Goal: Task Accomplishment & Management: Use online tool/utility

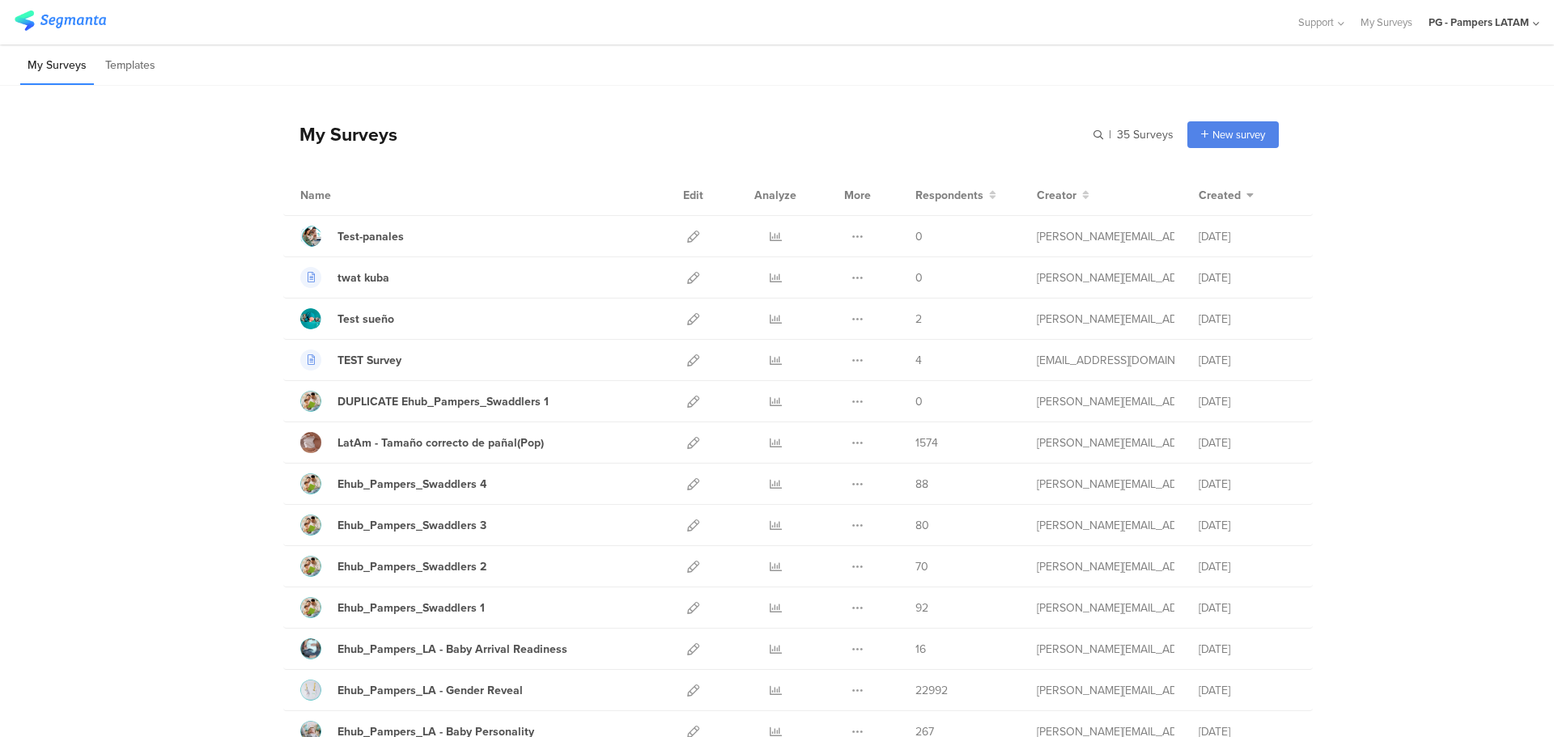
click at [1507, 21] on div "PG - Pampers LATAM" at bounding box center [1479, 22] width 100 height 15
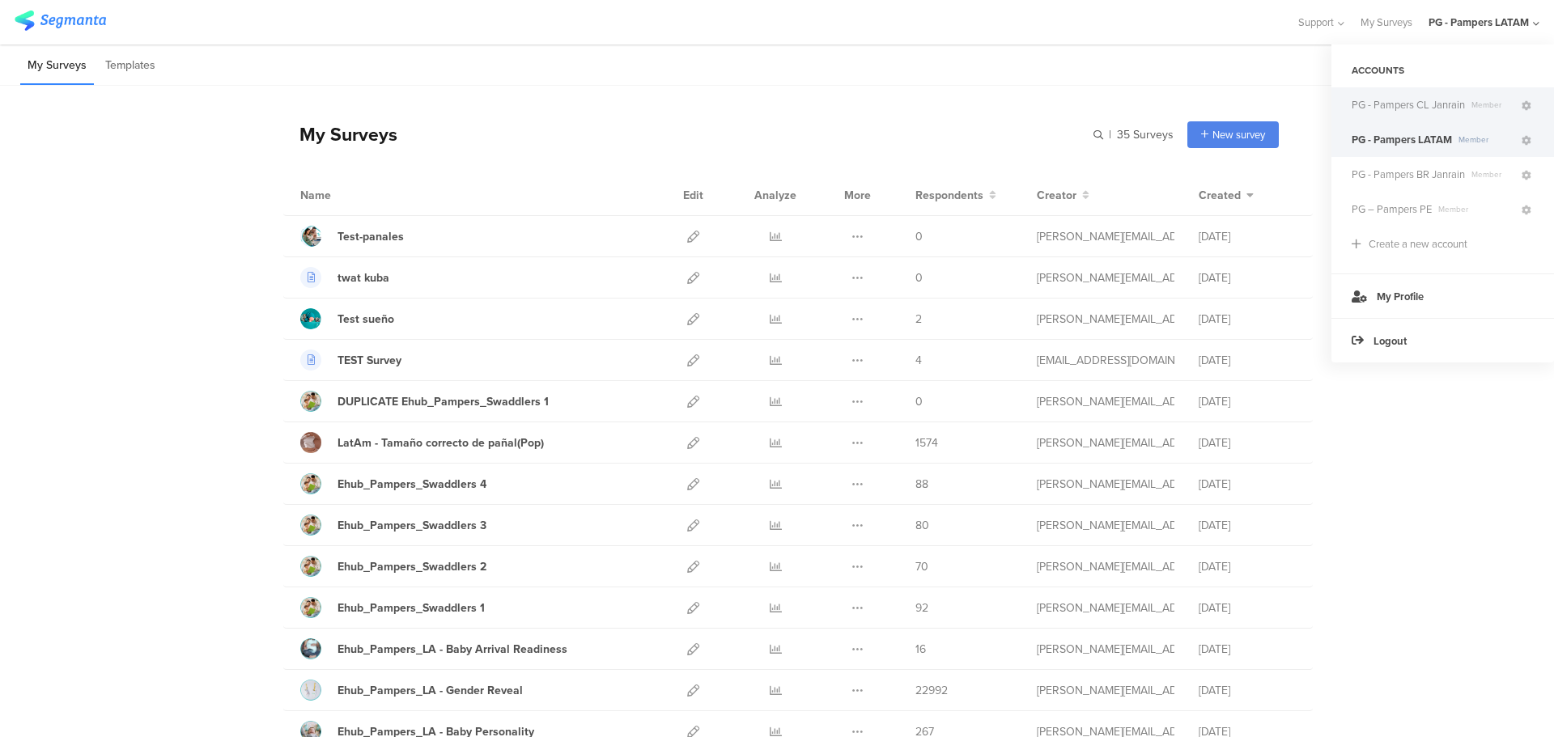
click at [1417, 104] on span "PG - Pampers CL Janrain" at bounding box center [1408, 104] width 113 height 15
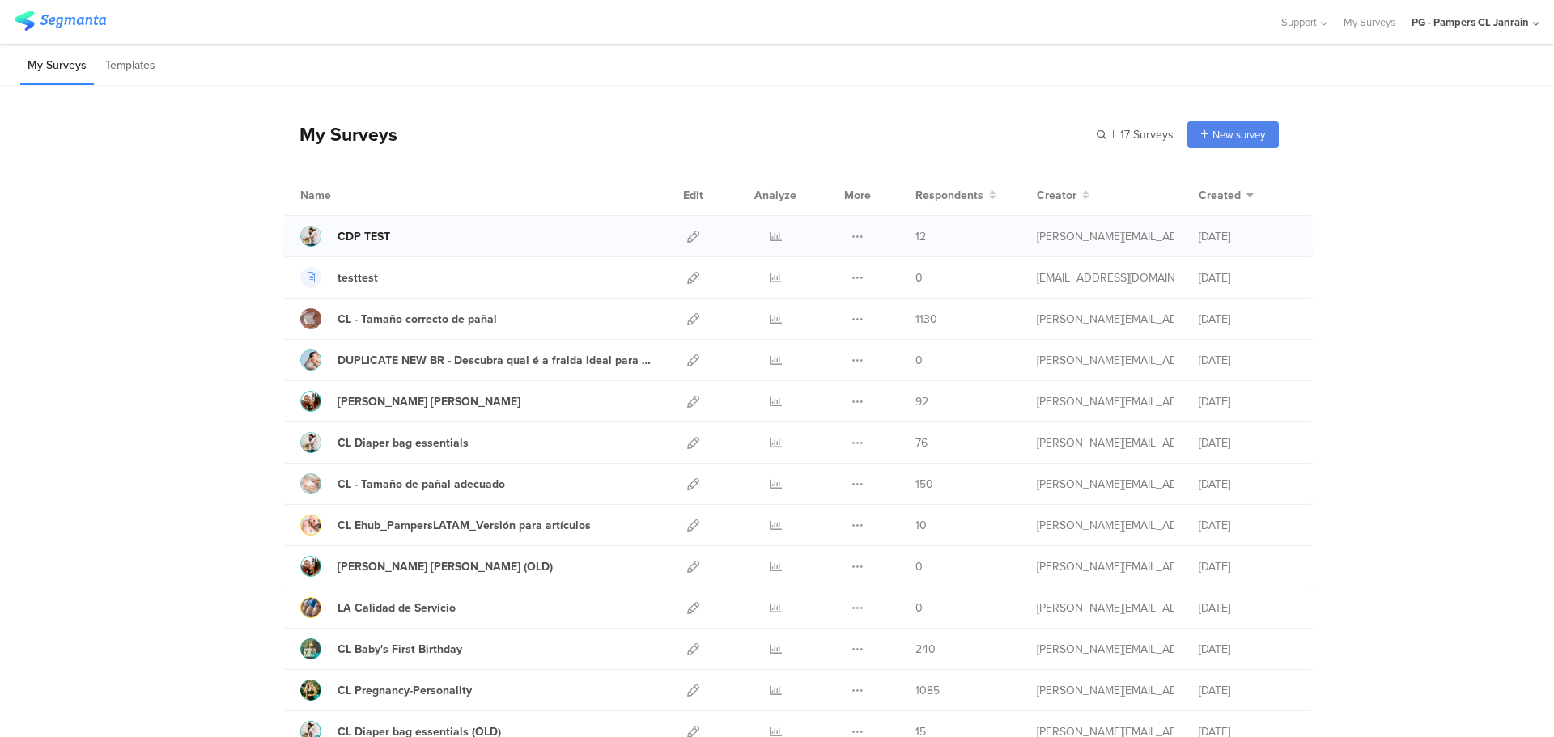
click at [361, 233] on div "CDP TEST" at bounding box center [364, 236] width 53 height 17
click at [688, 236] on icon at bounding box center [693, 237] width 12 height 12
click at [1534, 21] on icon at bounding box center [1536, 24] width 6 height 12
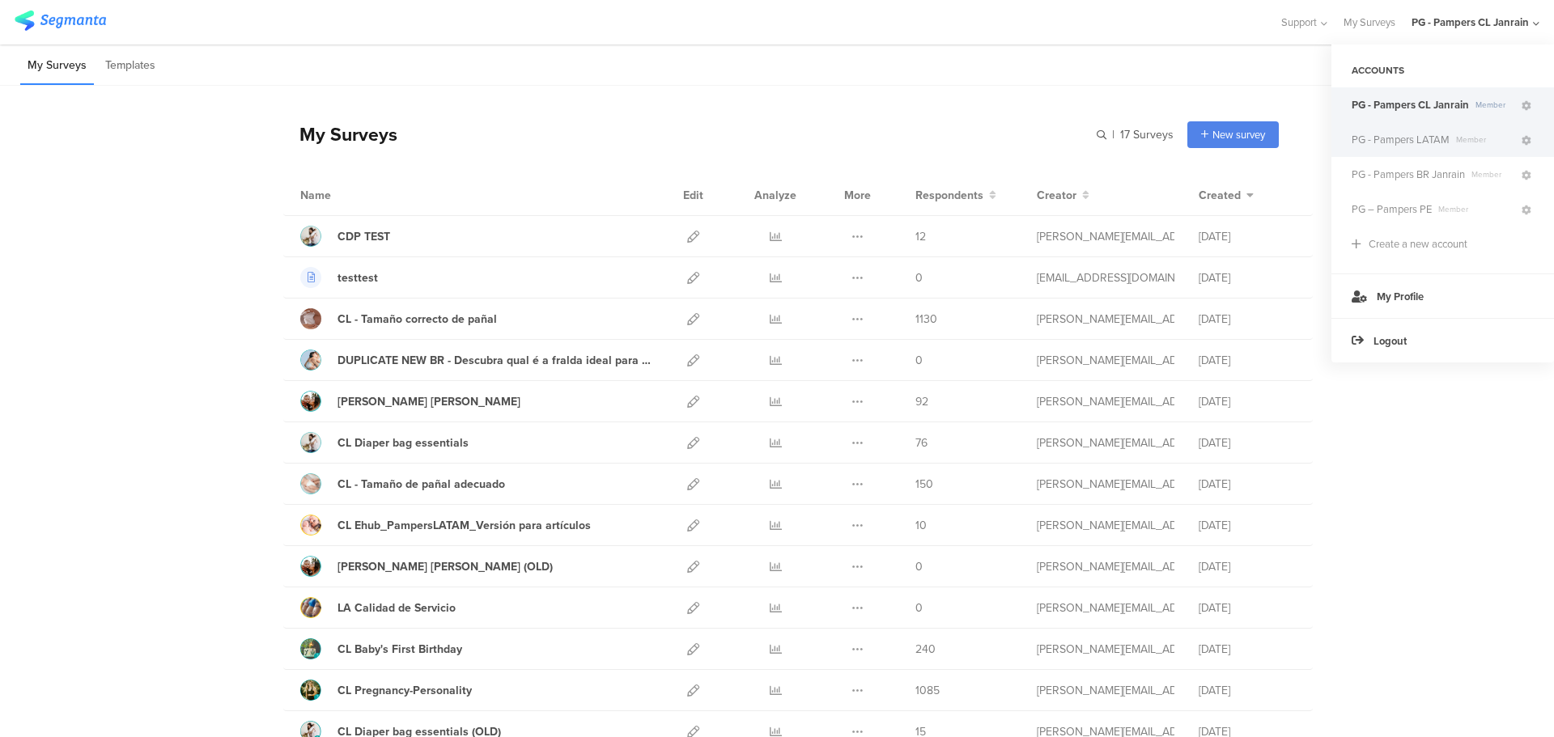
click at [1429, 139] on span "PG - Pampers LATAM" at bounding box center [1401, 139] width 98 height 15
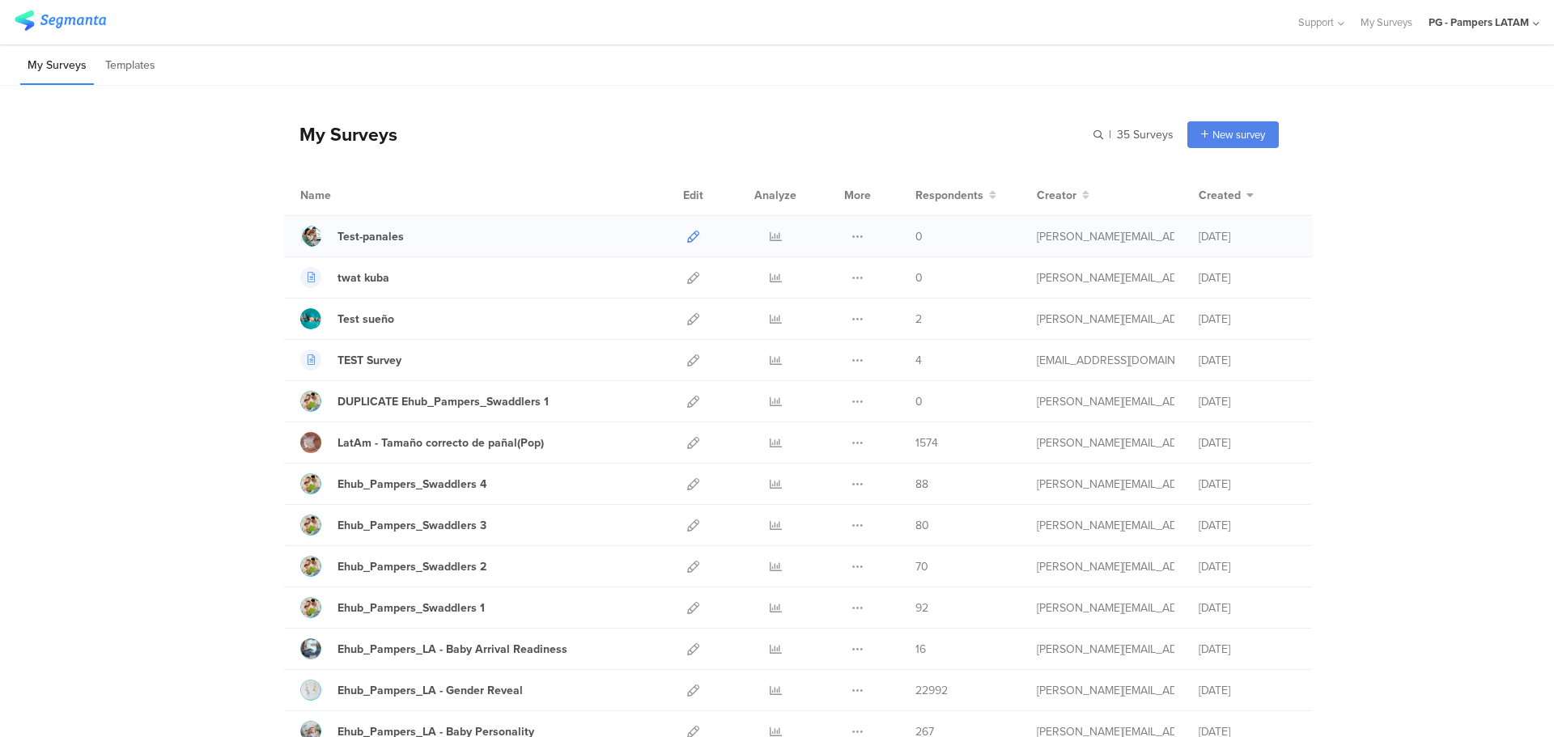
click at [689, 237] on icon at bounding box center [693, 237] width 12 height 12
click at [687, 361] on icon at bounding box center [693, 361] width 12 height 12
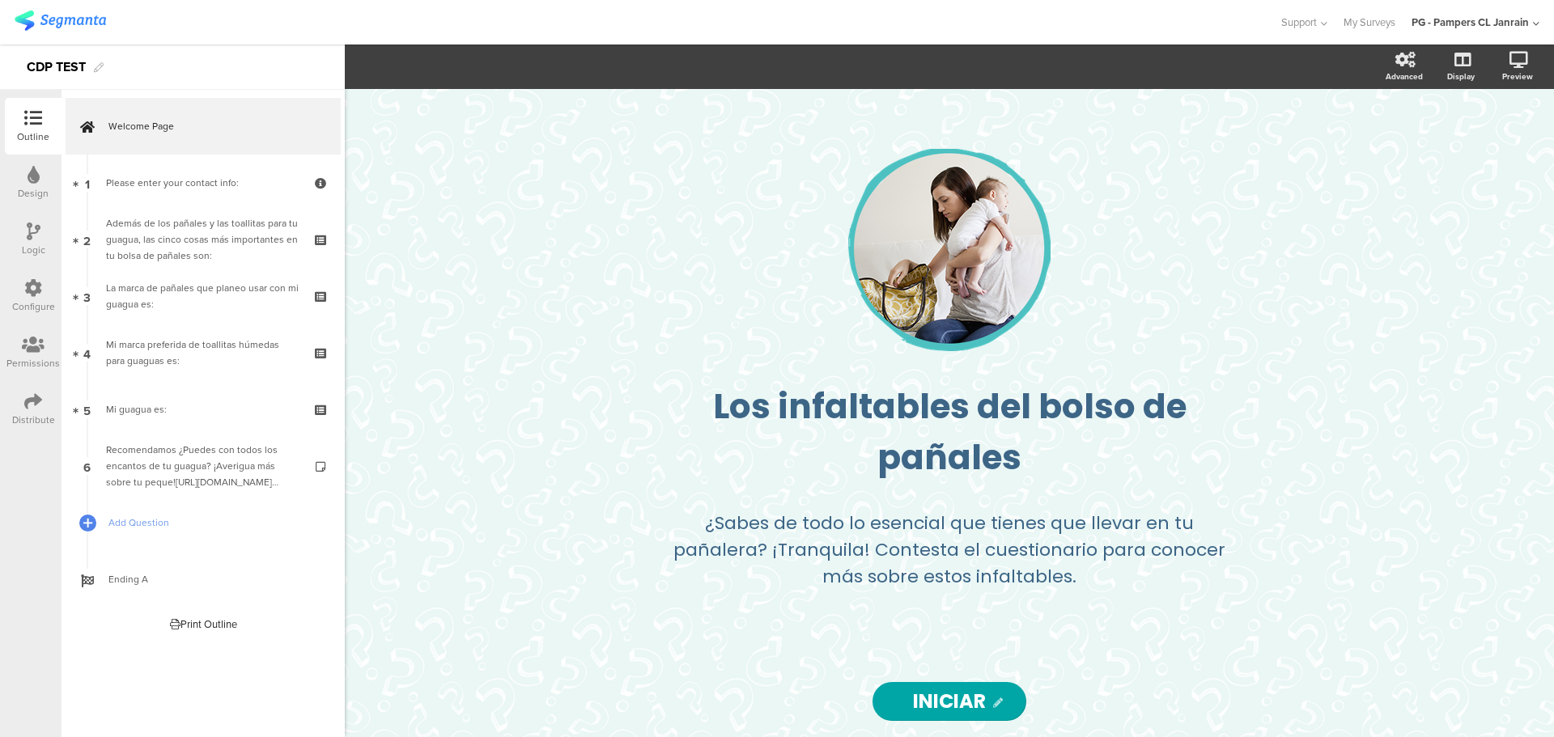
click at [36, 291] on icon at bounding box center [33, 288] width 18 height 18
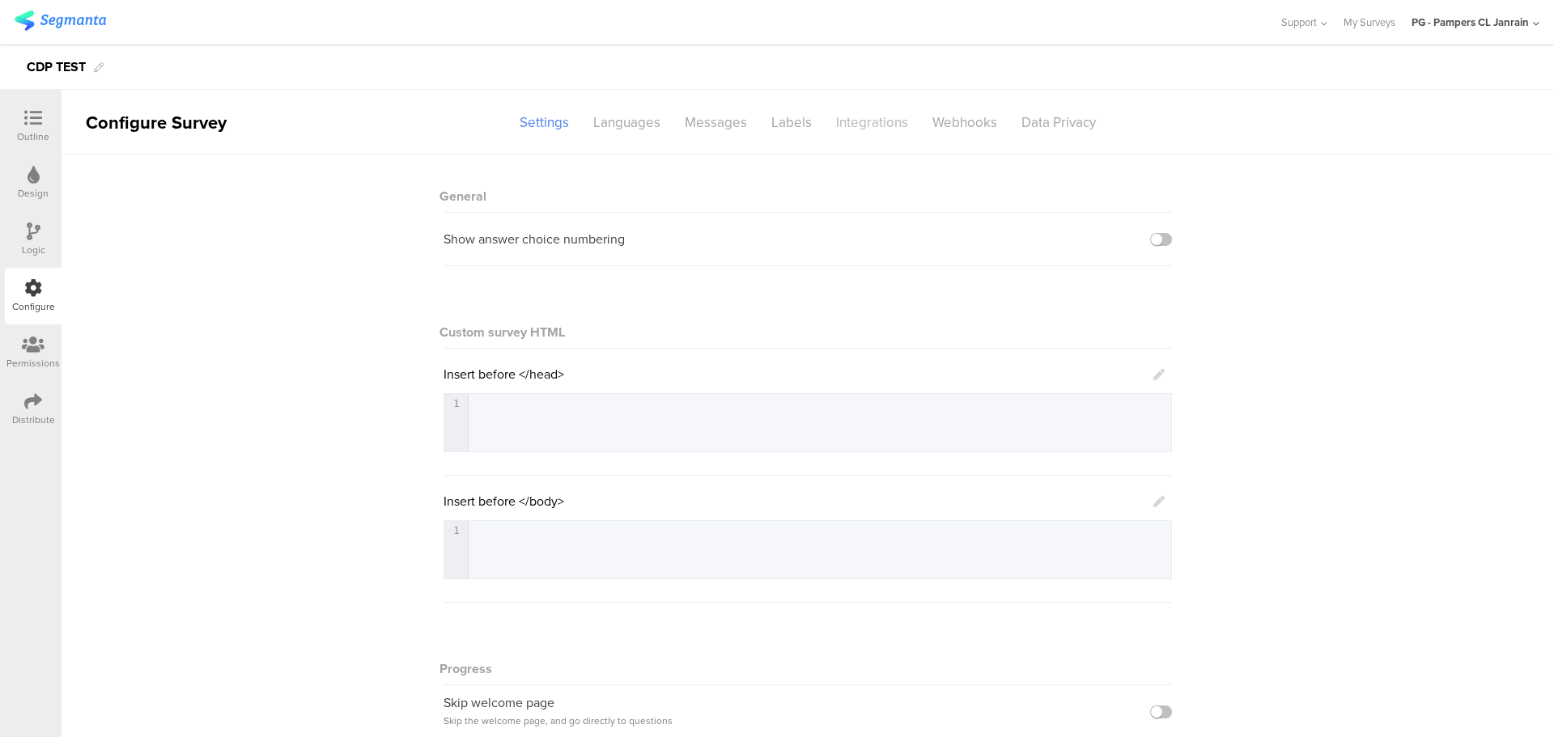
click at [864, 126] on div "Integrations" at bounding box center [872, 122] width 96 height 28
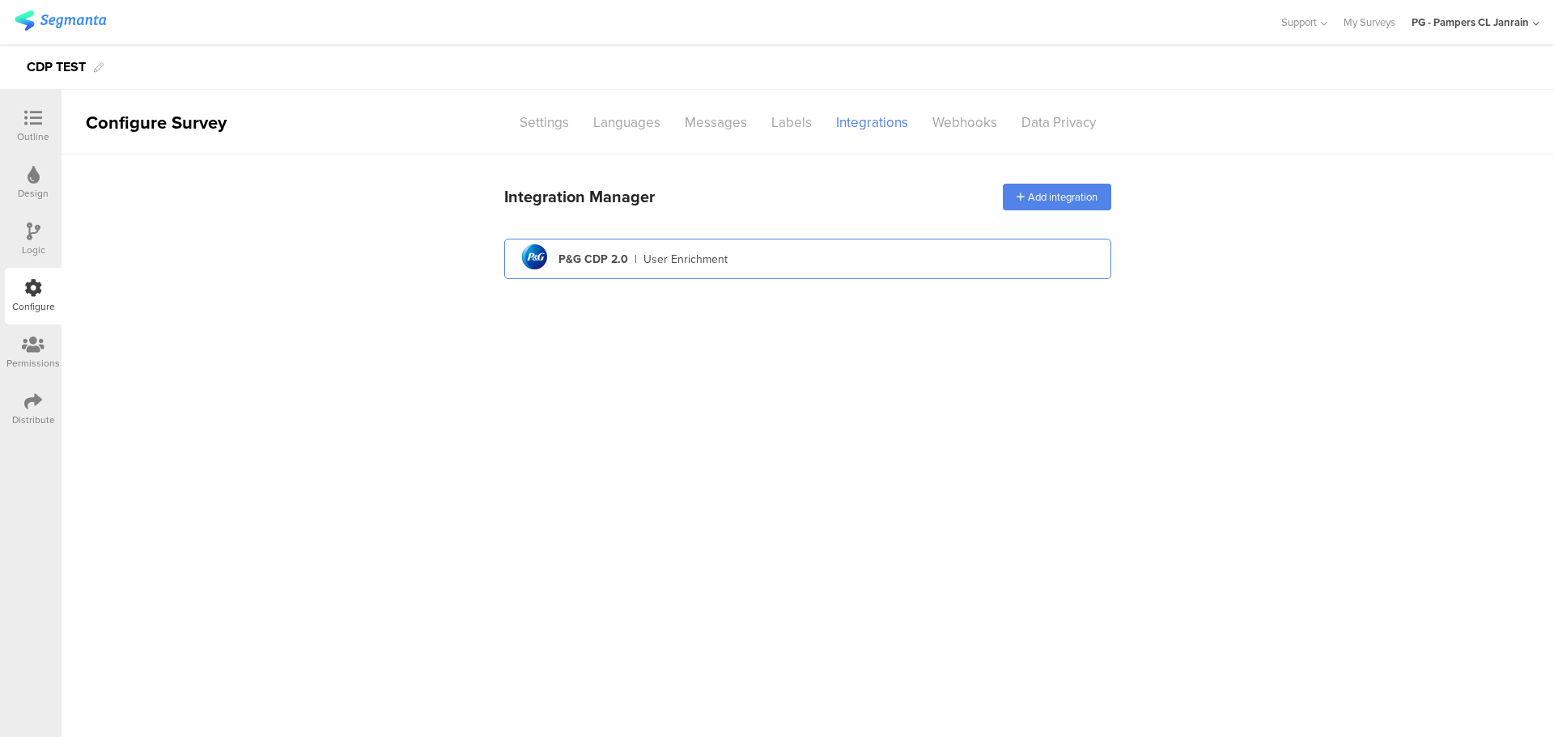
click at [761, 257] on div "pg logo P&G CDP 2.0 | User Enrichment" at bounding box center [807, 260] width 581 height 40
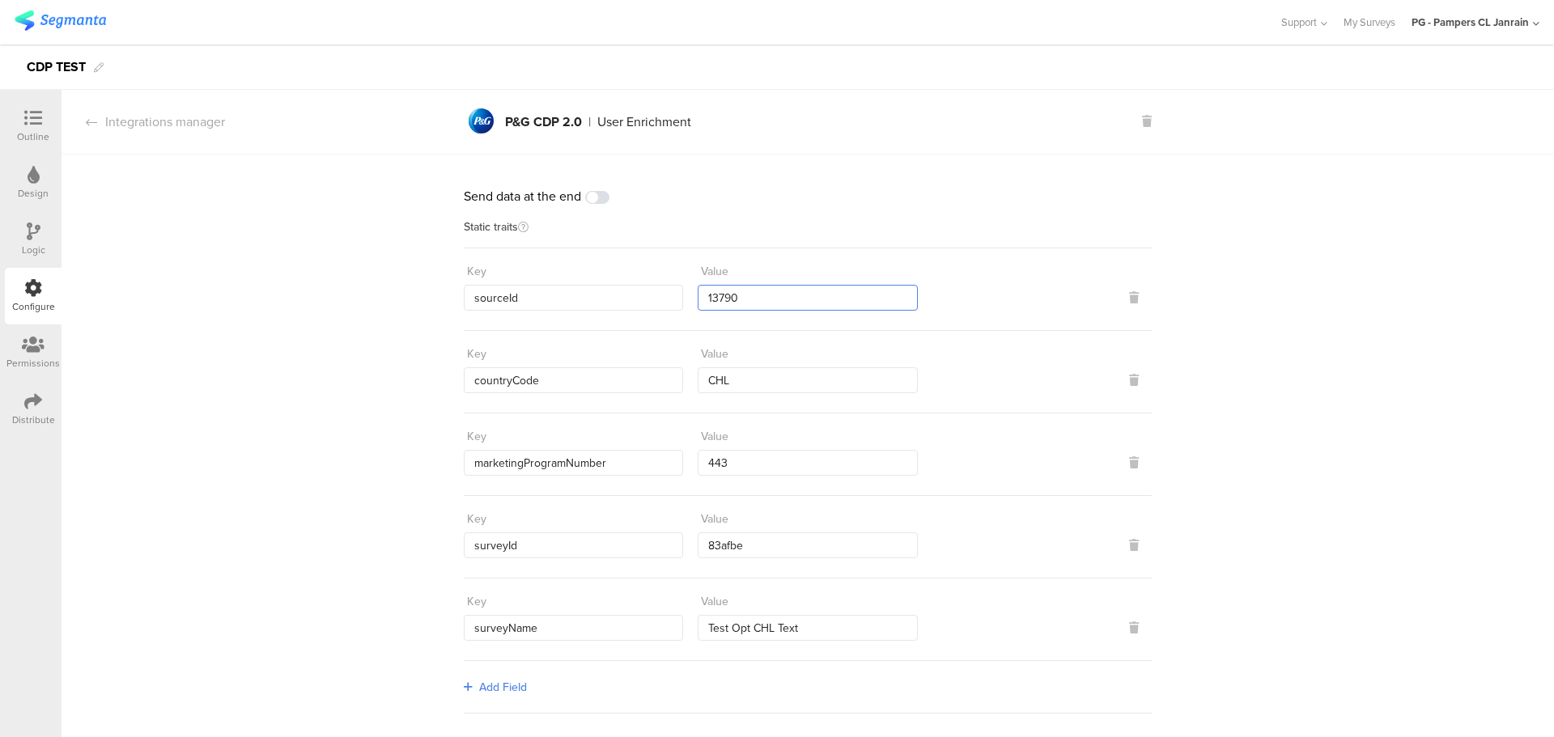
drag, startPoint x: 762, startPoint y: 296, endPoint x: 666, endPoint y: 294, distance: 96.4
click at [666, 294] on div "Key sourceId Value 13790" at bounding box center [808, 284] width 688 height 53
paste input "1235"
type input "11235"
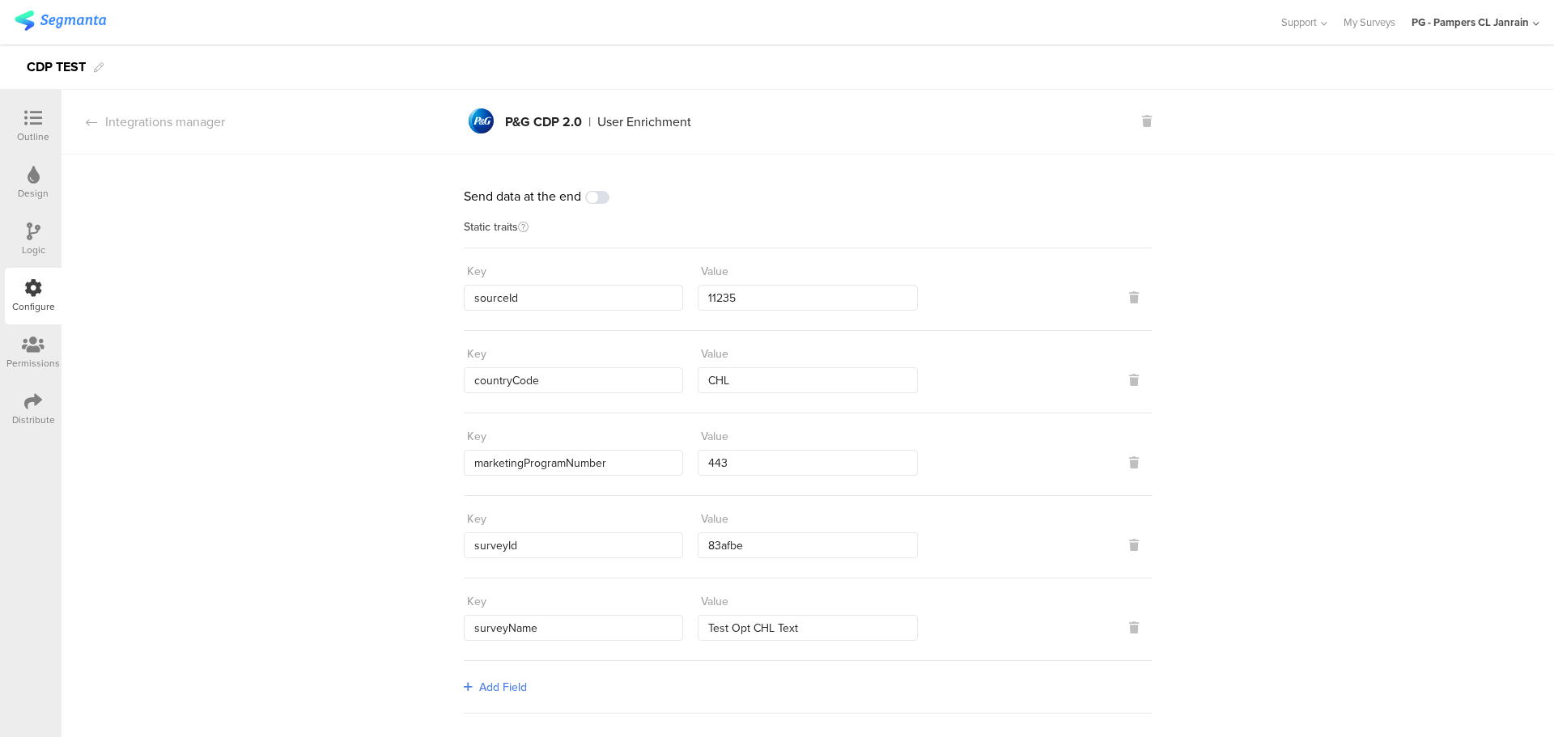
click at [42, 184] on div "Design" at bounding box center [33, 183] width 57 height 57
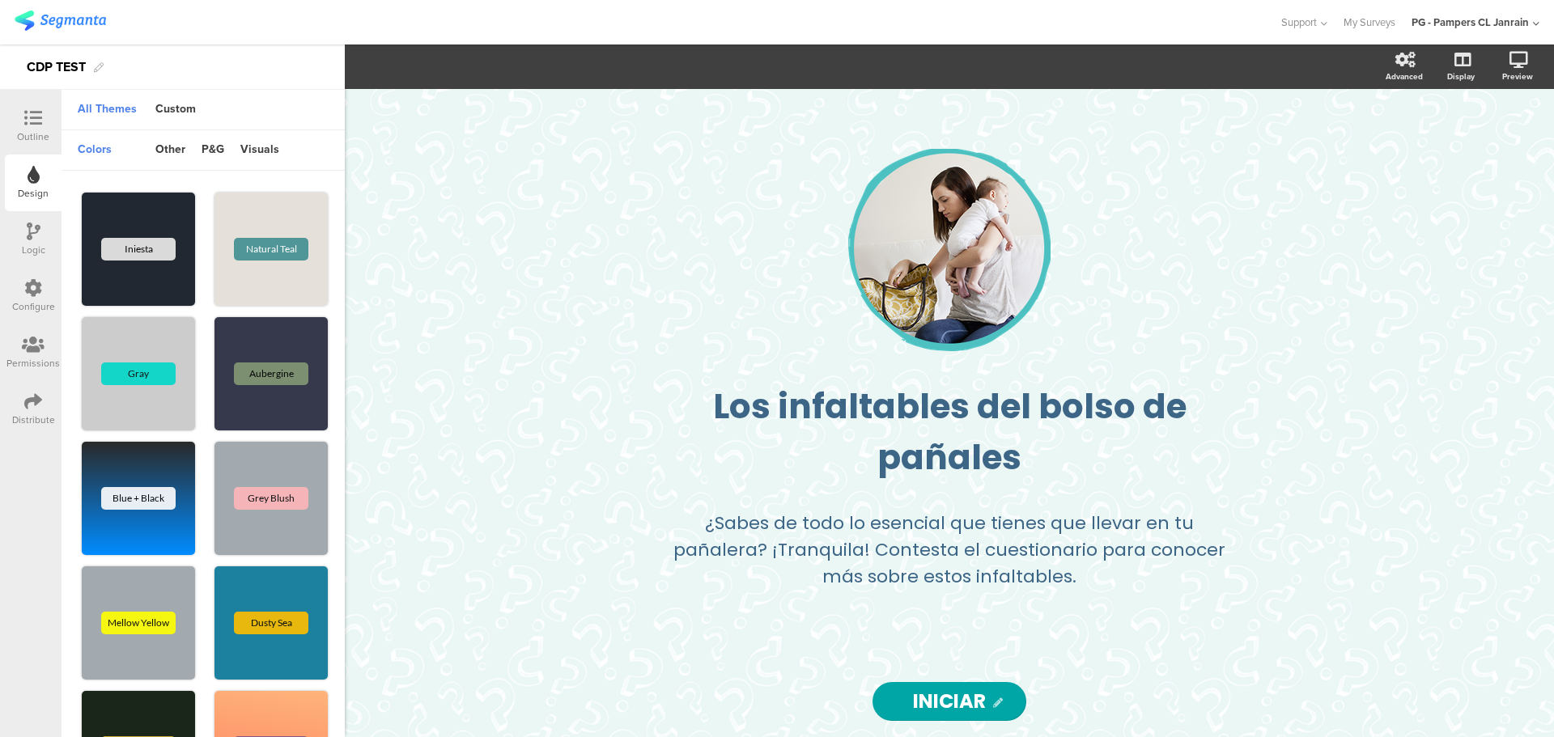
click at [45, 293] on div "Configure" at bounding box center [33, 296] width 57 height 57
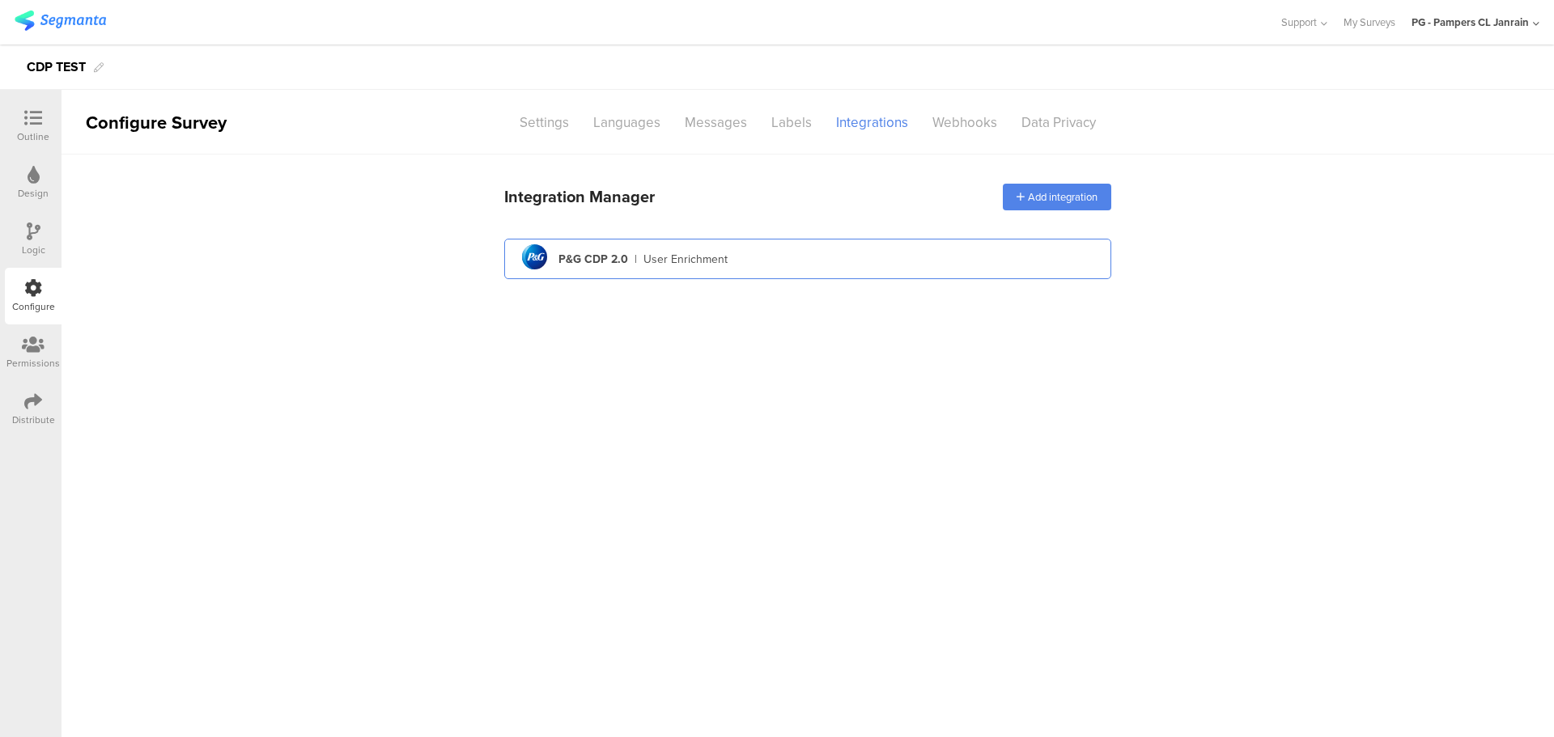
click at [749, 269] on div "pg logo P&G CDP 2.0 | User Enrichment" at bounding box center [807, 260] width 581 height 40
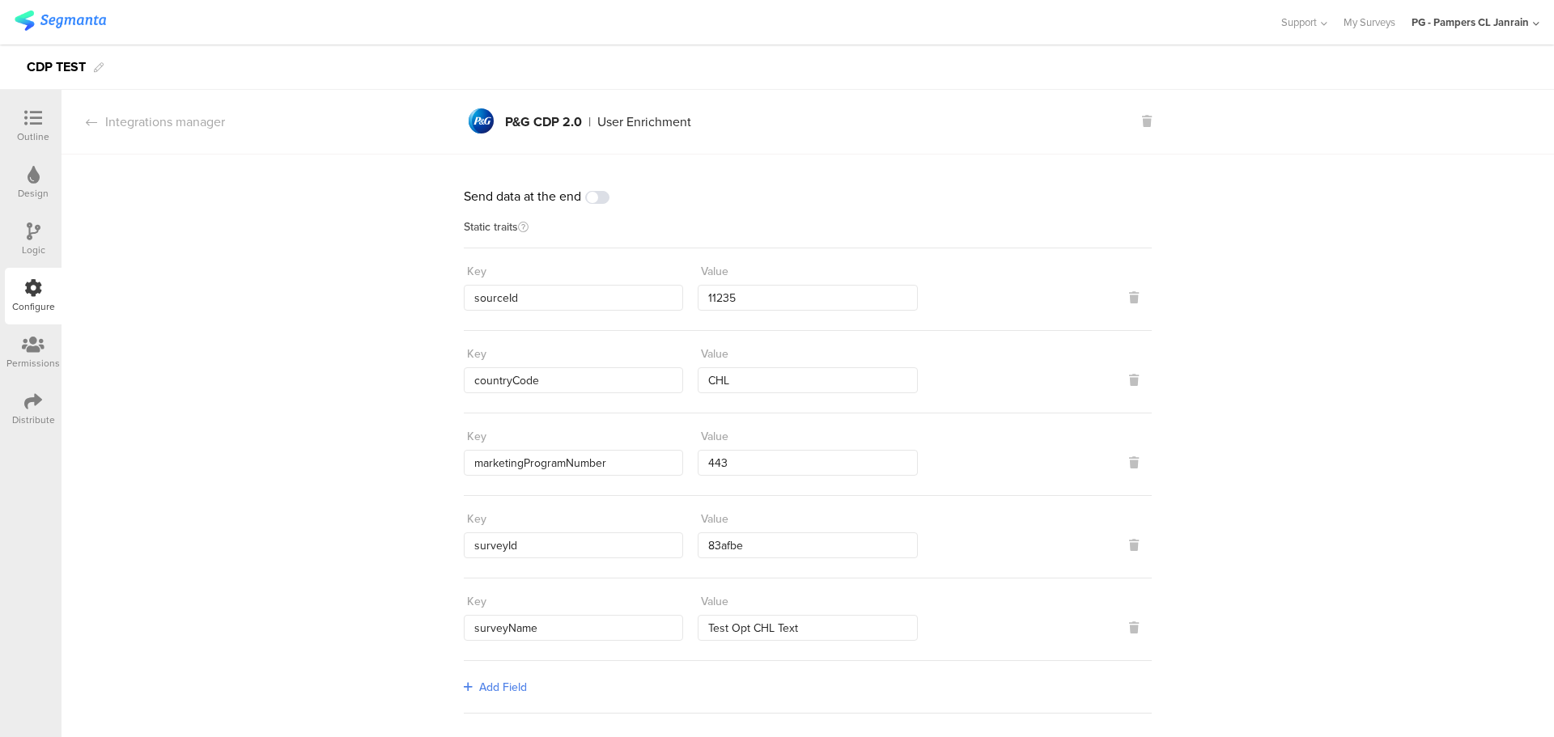
click at [1529, 28] on div "PG - Pampers CL Janrain" at bounding box center [1470, 22] width 117 height 15
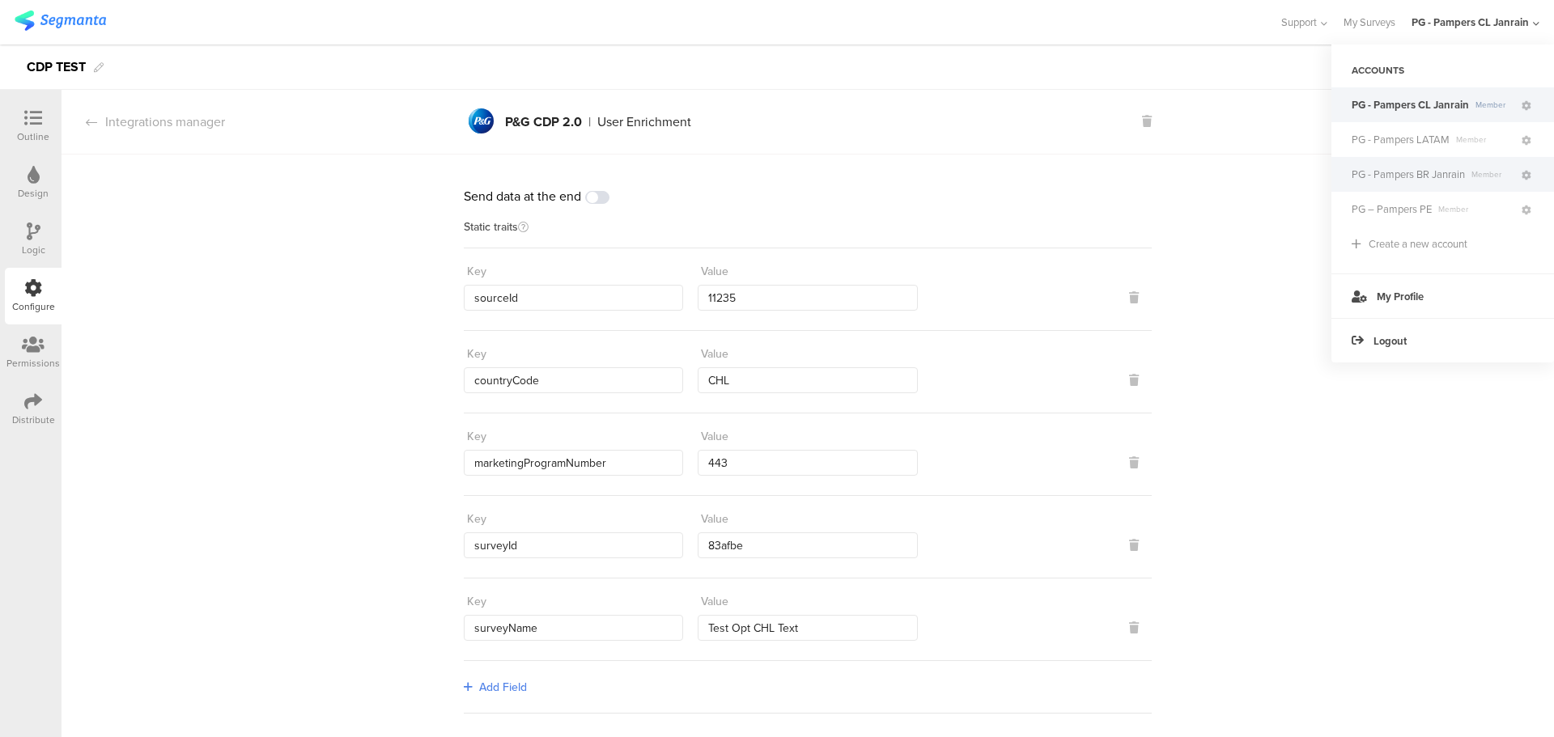
drag, startPoint x: 1420, startPoint y: 172, endPoint x: 1399, endPoint y: 172, distance: 20.2
click at [1419, 172] on span "PG - Pampers BR Janrain" at bounding box center [1408, 174] width 113 height 15
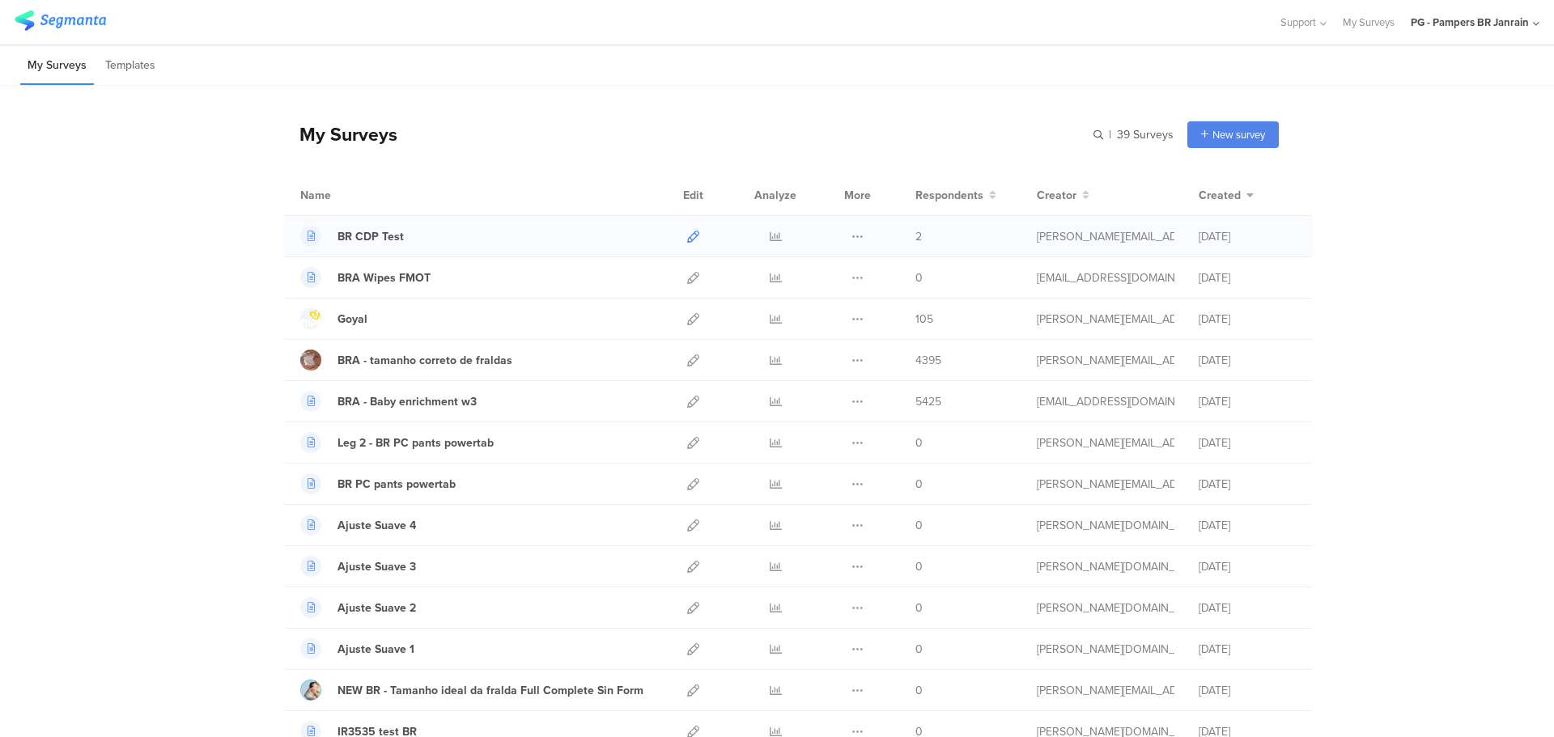
click at [687, 240] on icon at bounding box center [693, 237] width 12 height 12
click at [1535, 24] on icon at bounding box center [1536, 24] width 6 height 12
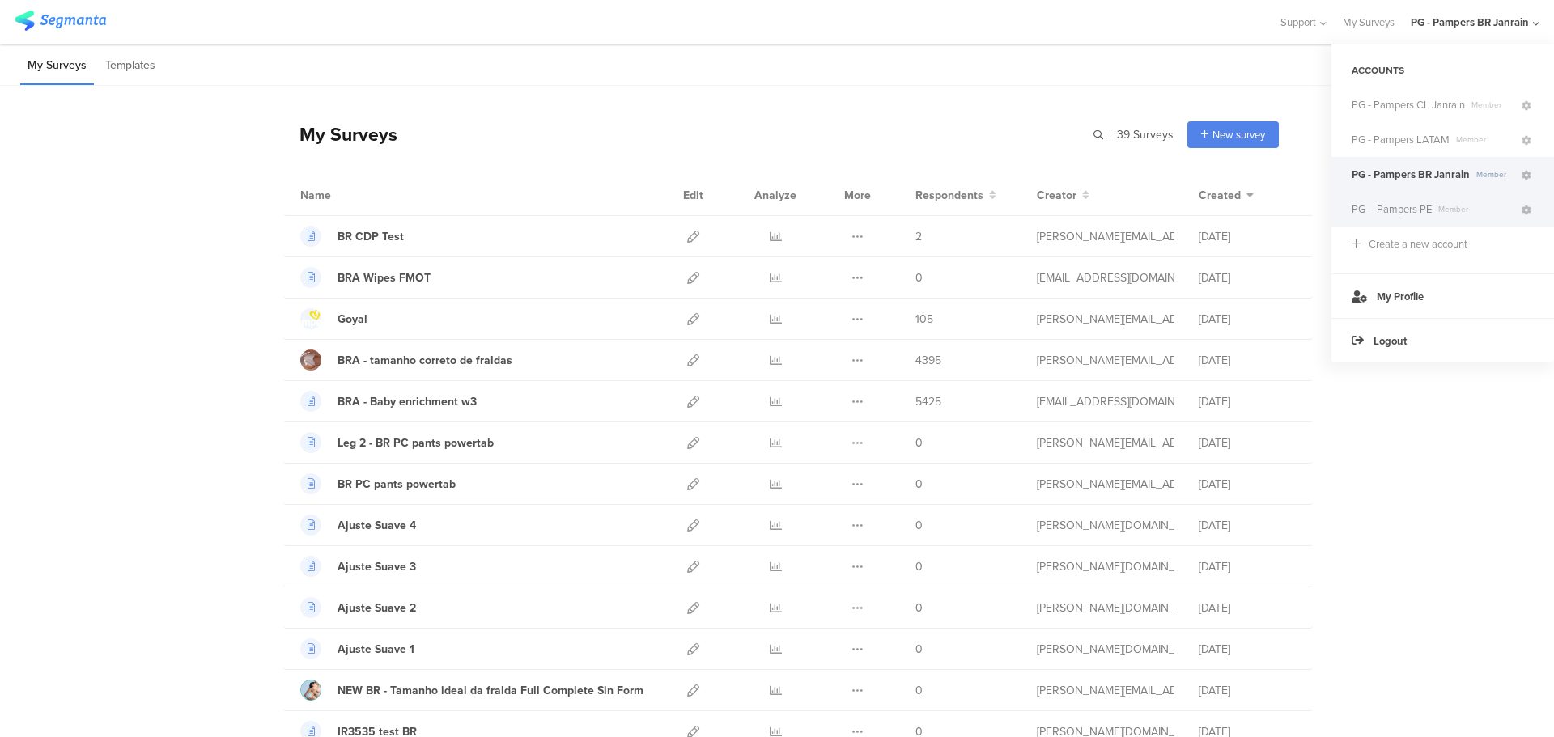
click at [1401, 209] on span "PG – Pampers PE" at bounding box center [1392, 209] width 80 height 15
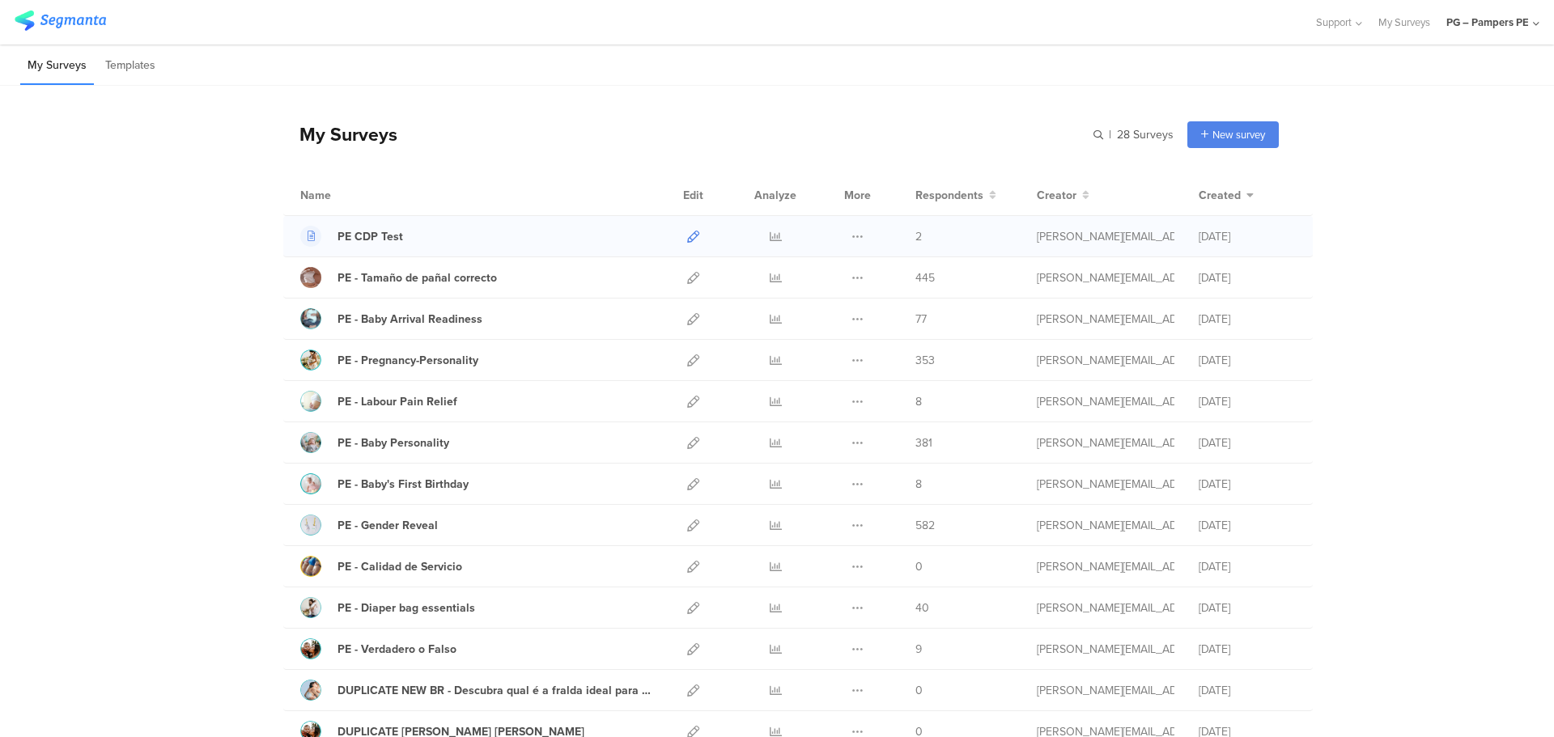
click at [687, 240] on icon at bounding box center [693, 237] width 12 height 12
click at [1532, 26] on div "PG – Pampers PE" at bounding box center [1492, 22] width 93 height 45
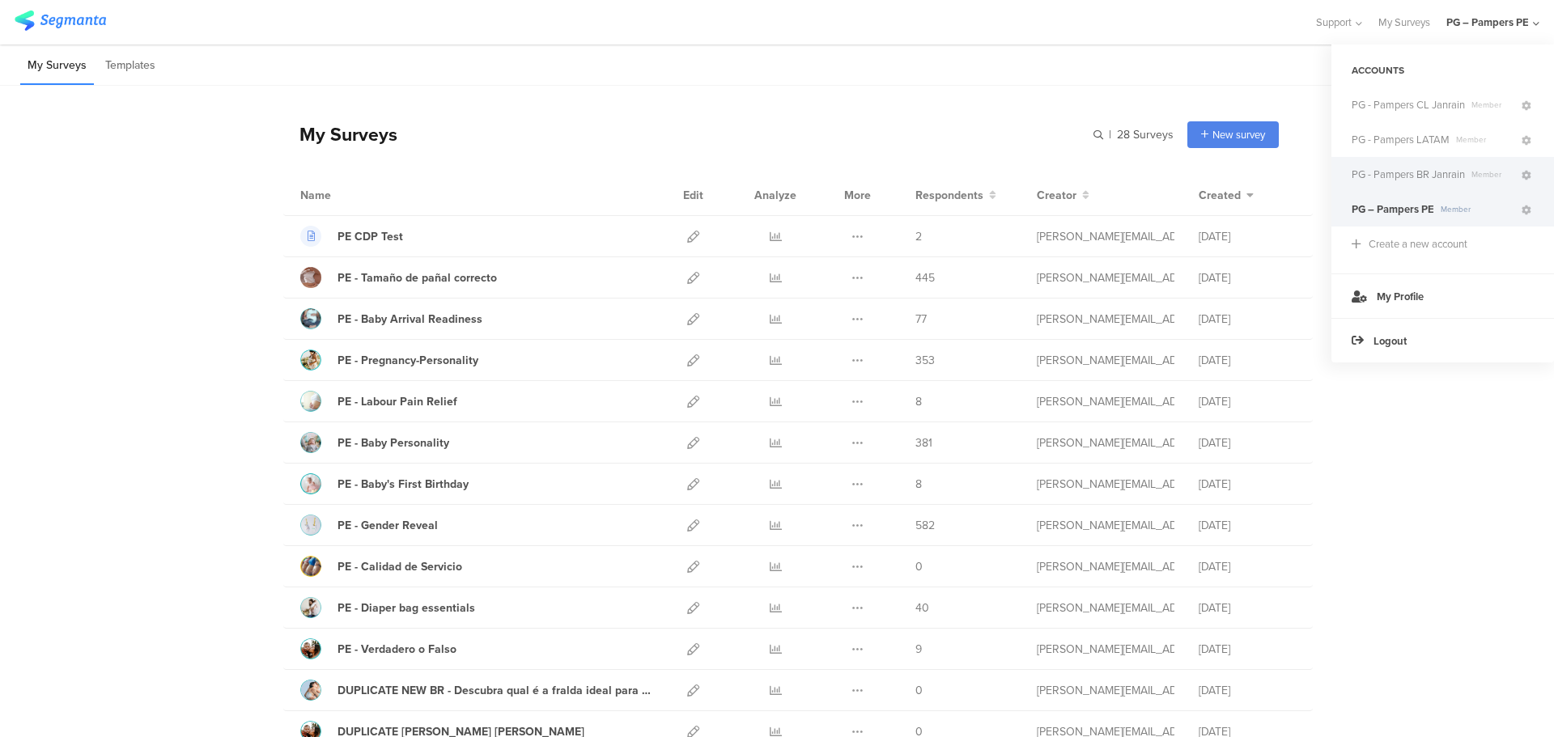
click at [1408, 172] on span "PG - Pampers BR Janrain" at bounding box center [1408, 174] width 113 height 15
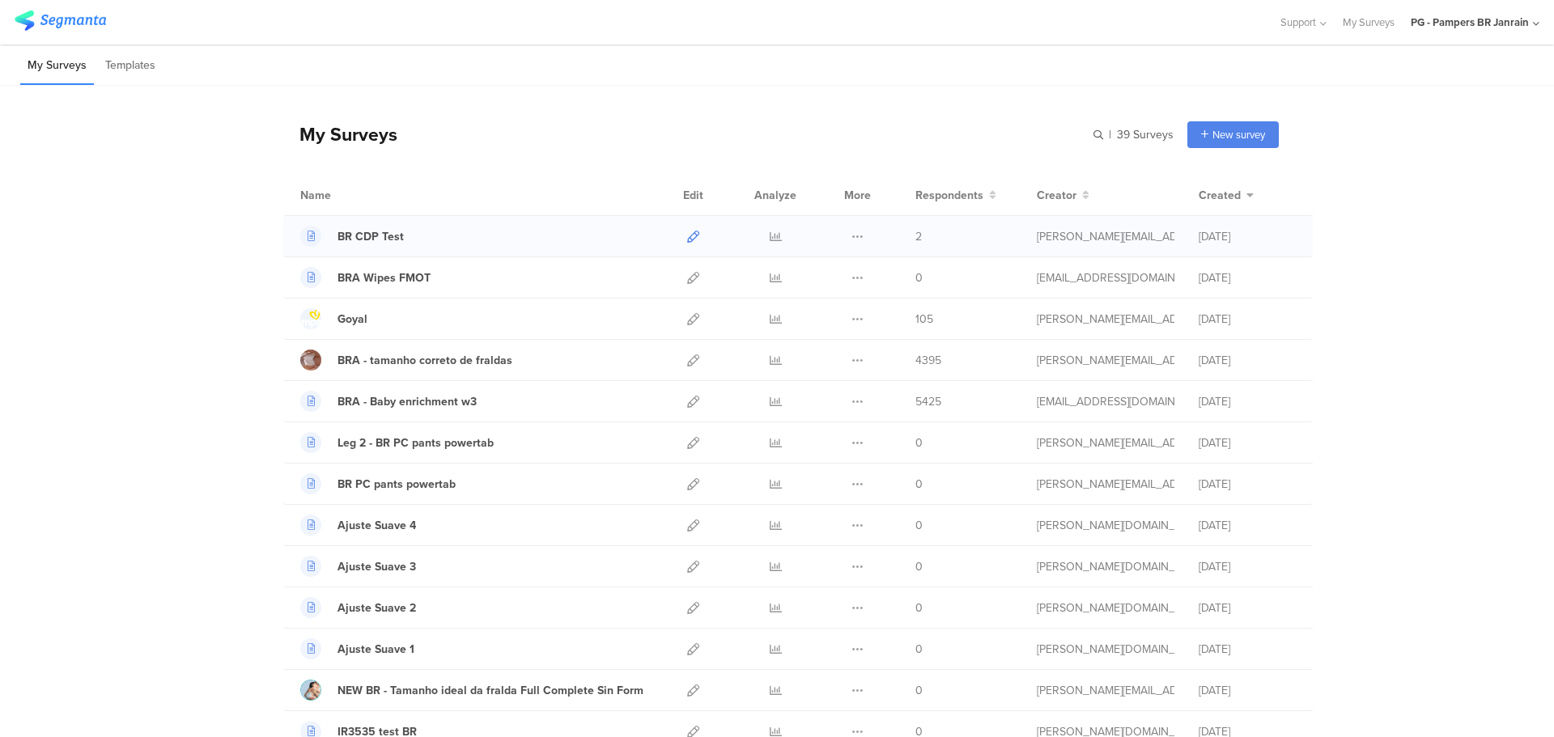
click at [689, 235] on icon at bounding box center [693, 237] width 12 height 12
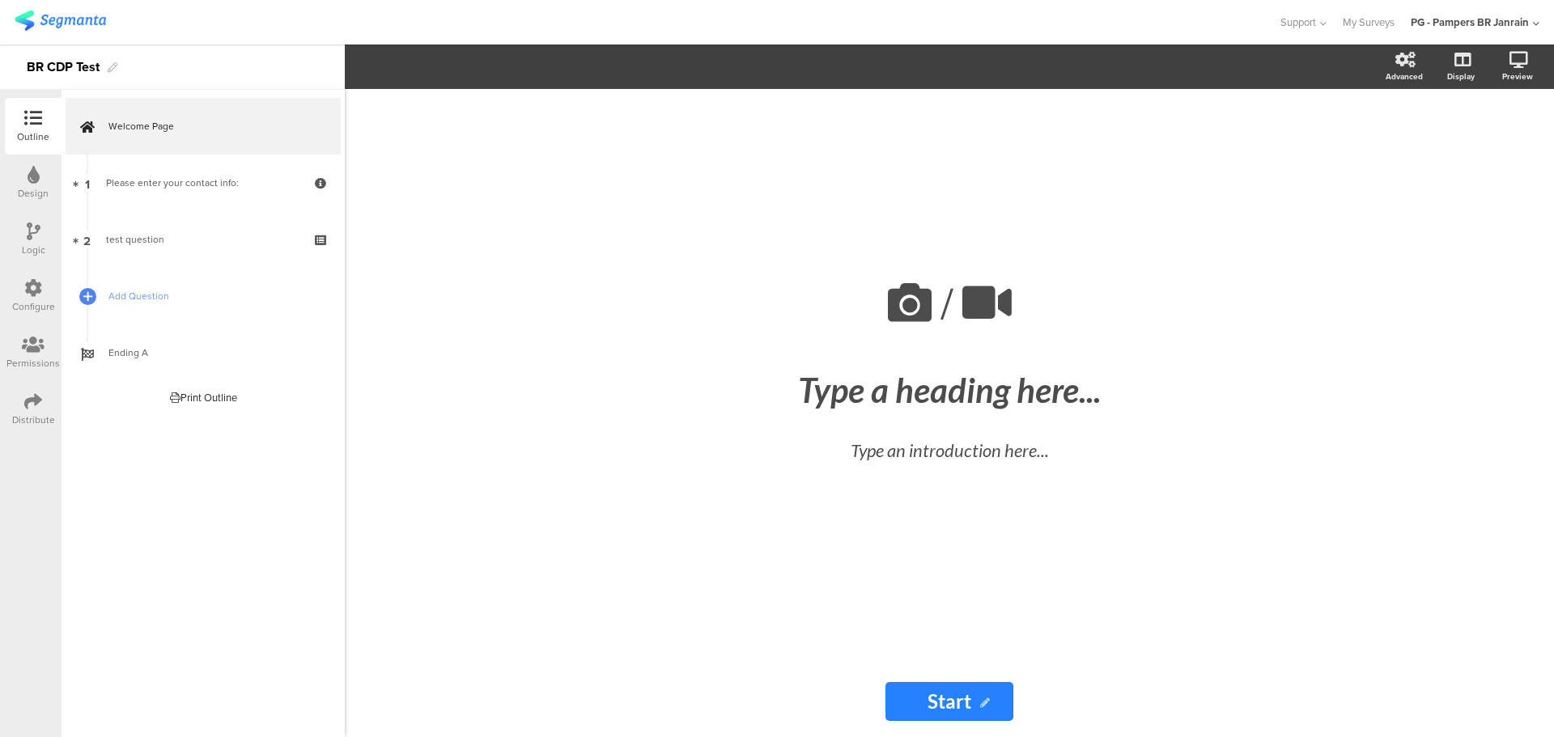
click at [42, 295] on div "Configure" at bounding box center [33, 296] width 57 height 57
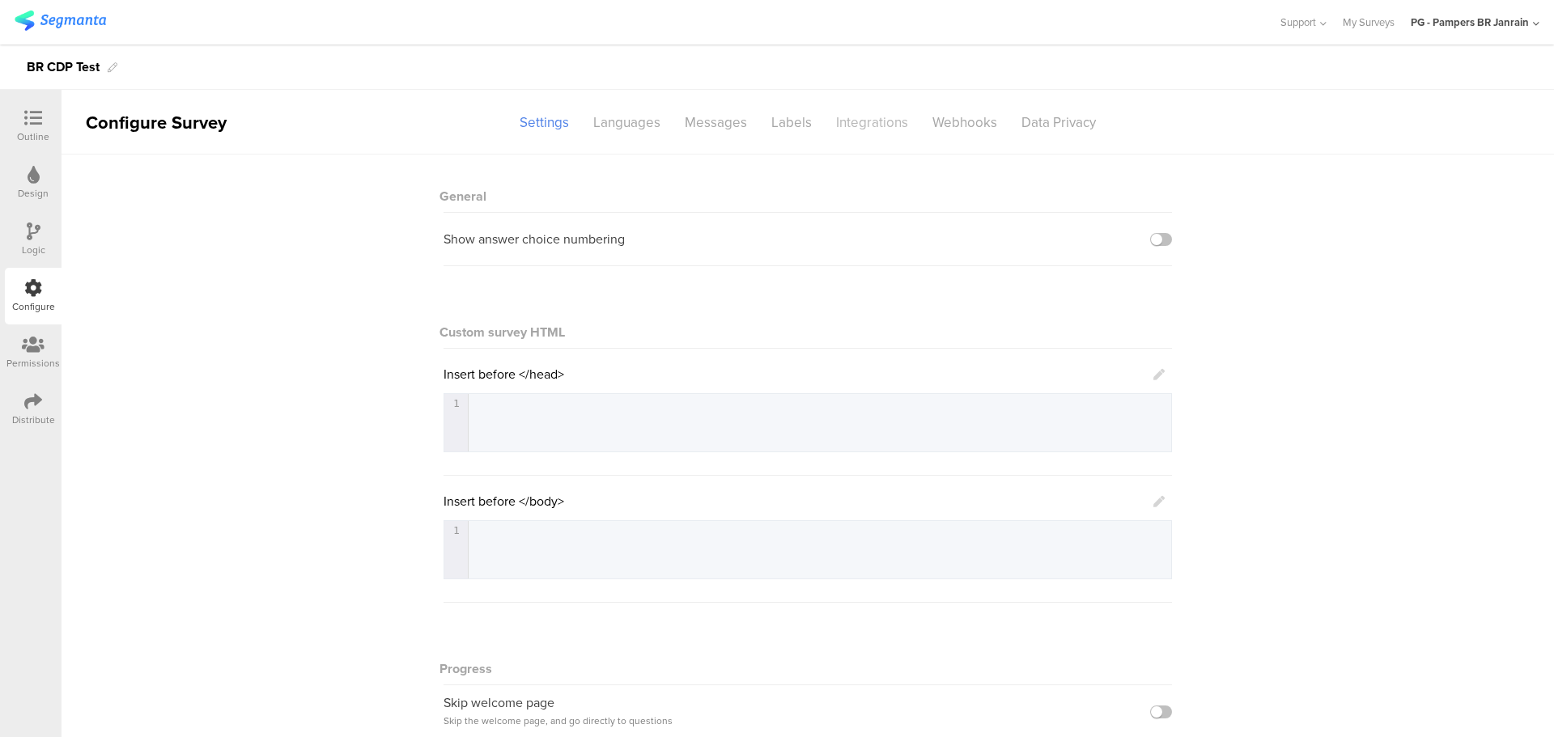
click at [872, 127] on div "Integrations" at bounding box center [872, 122] width 96 height 28
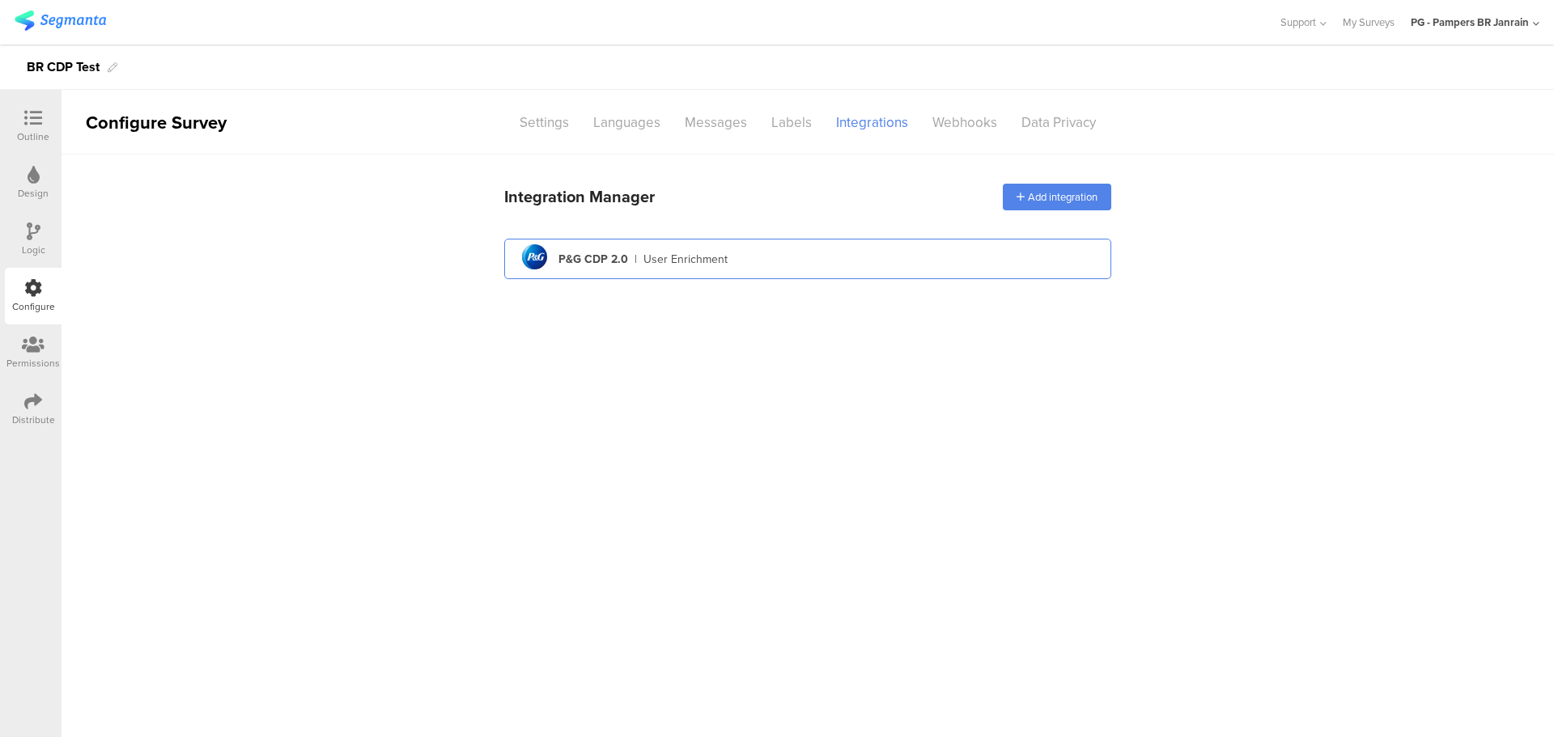
click at [691, 253] on div "User Enrichment" at bounding box center [685, 259] width 84 height 17
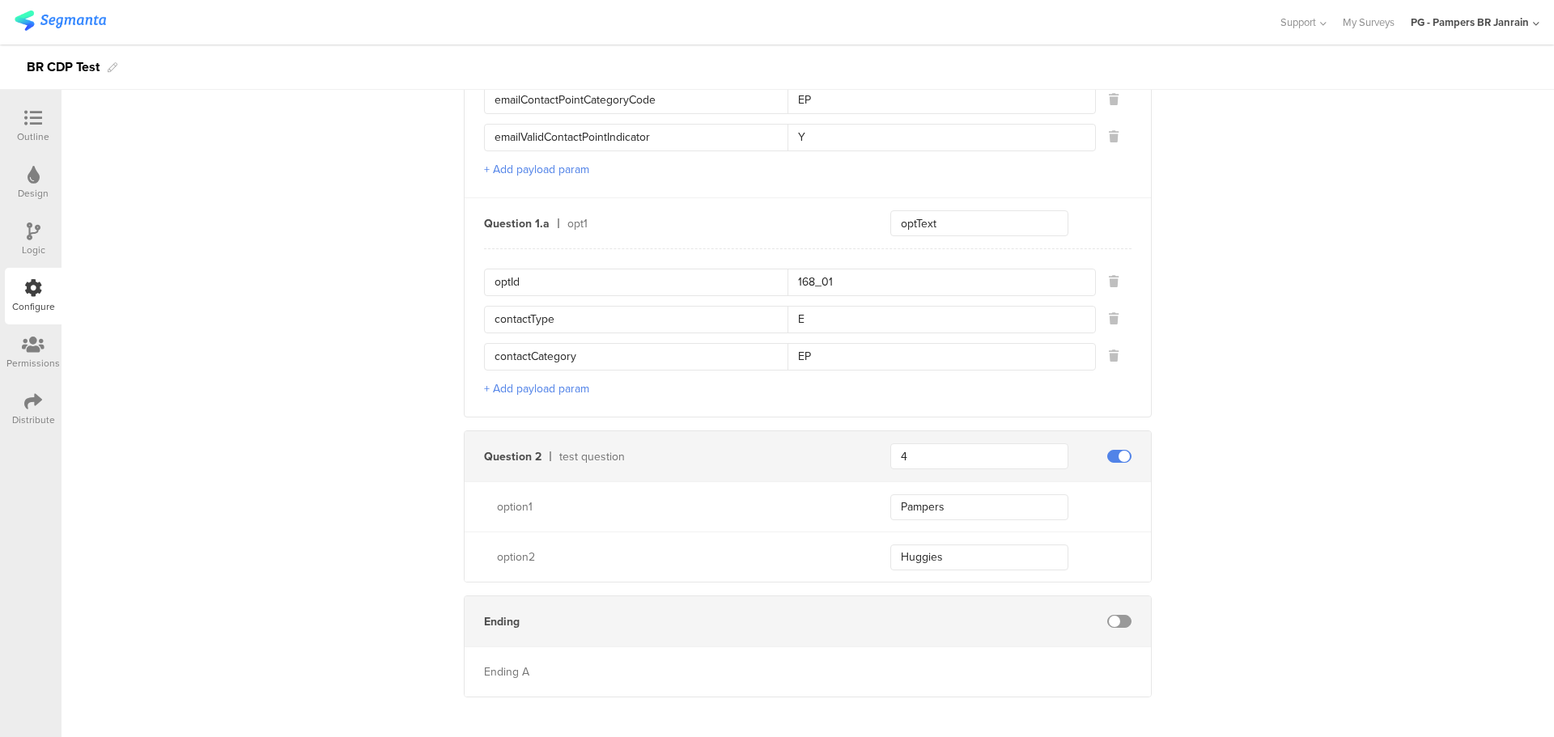
scroll to position [919, 0]
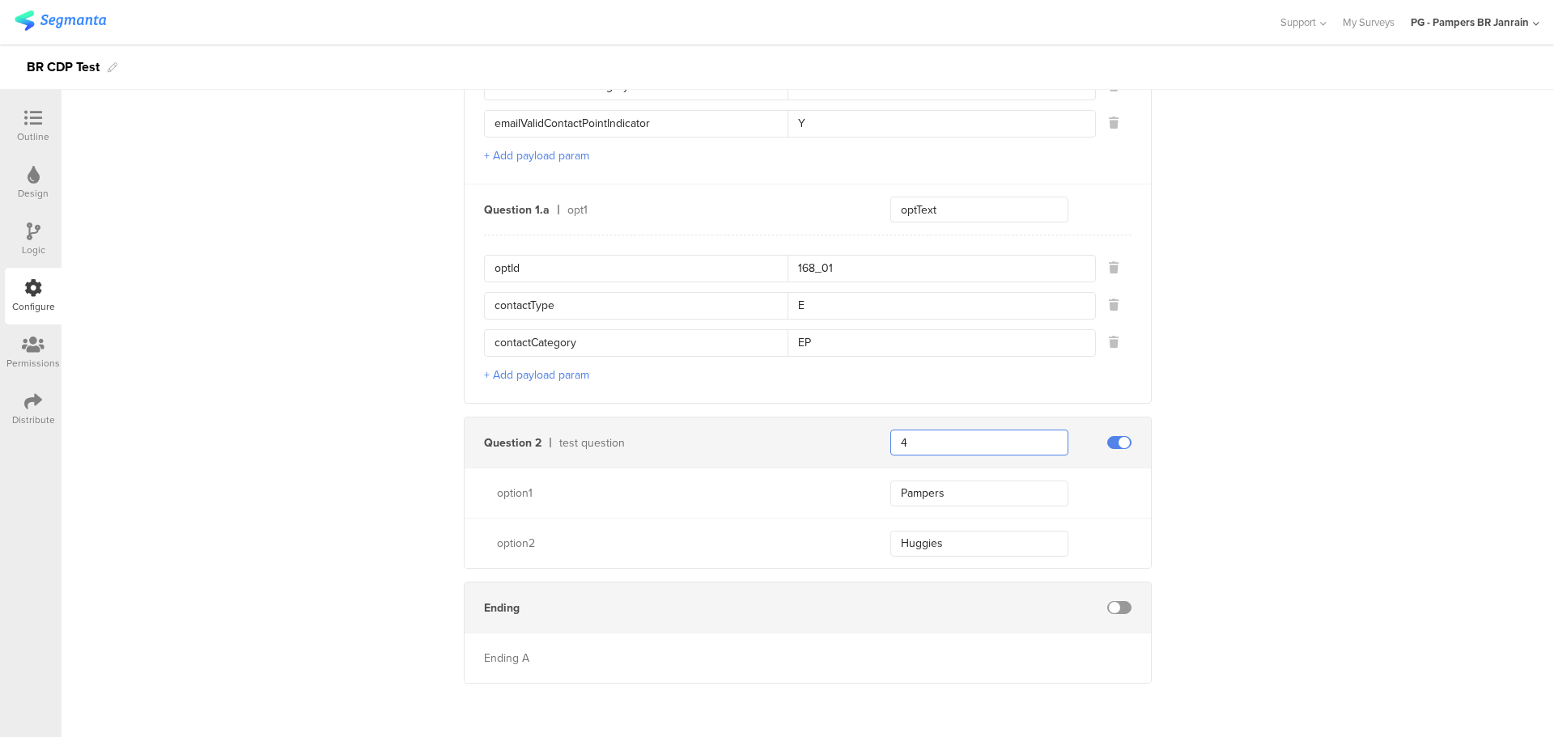
drag, startPoint x: 922, startPoint y: 445, endPoint x: 841, endPoint y: 439, distance: 81.2
click at [841, 439] on div "Question 2 test question 4" at bounding box center [808, 443] width 686 height 50
type input "7378"
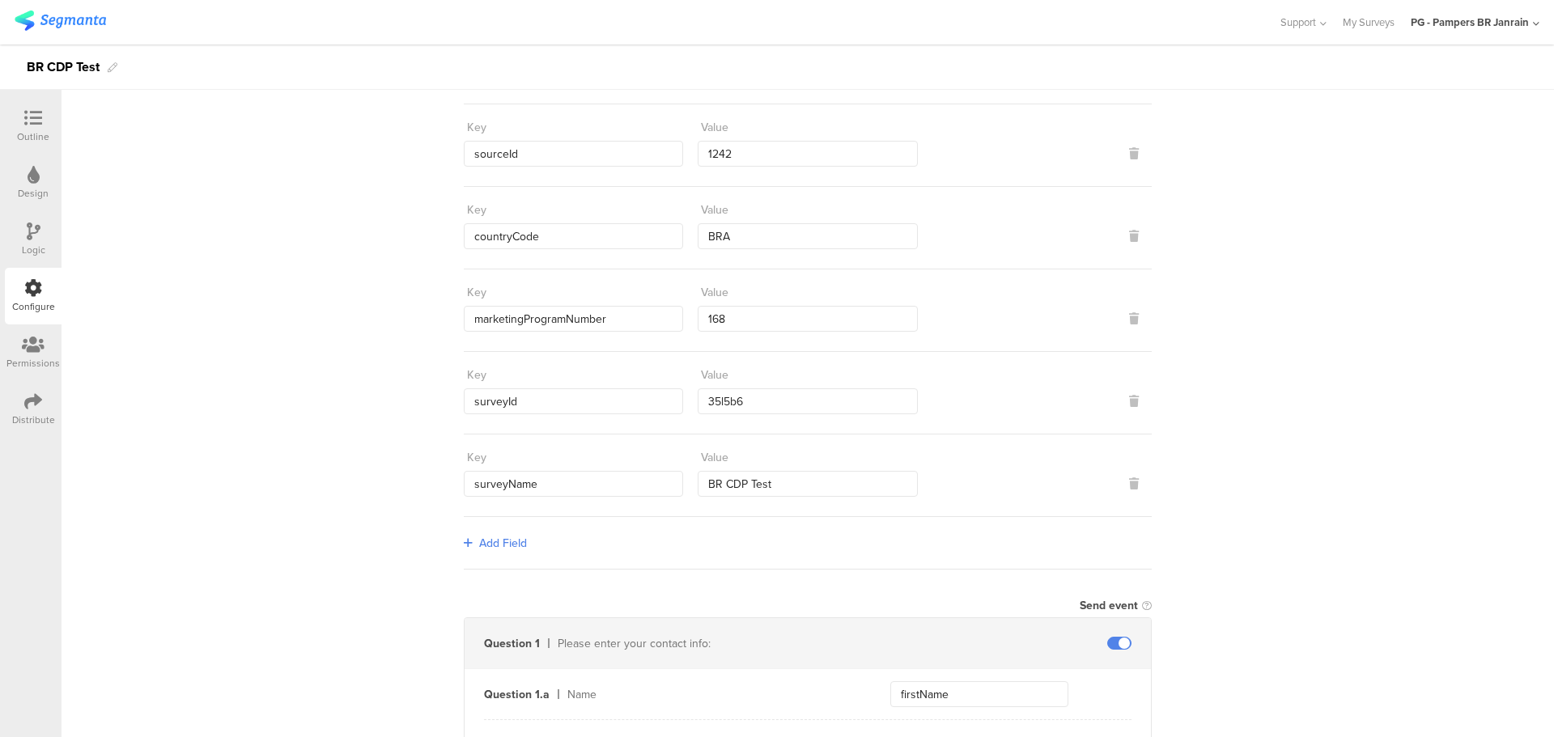
scroll to position [0, 0]
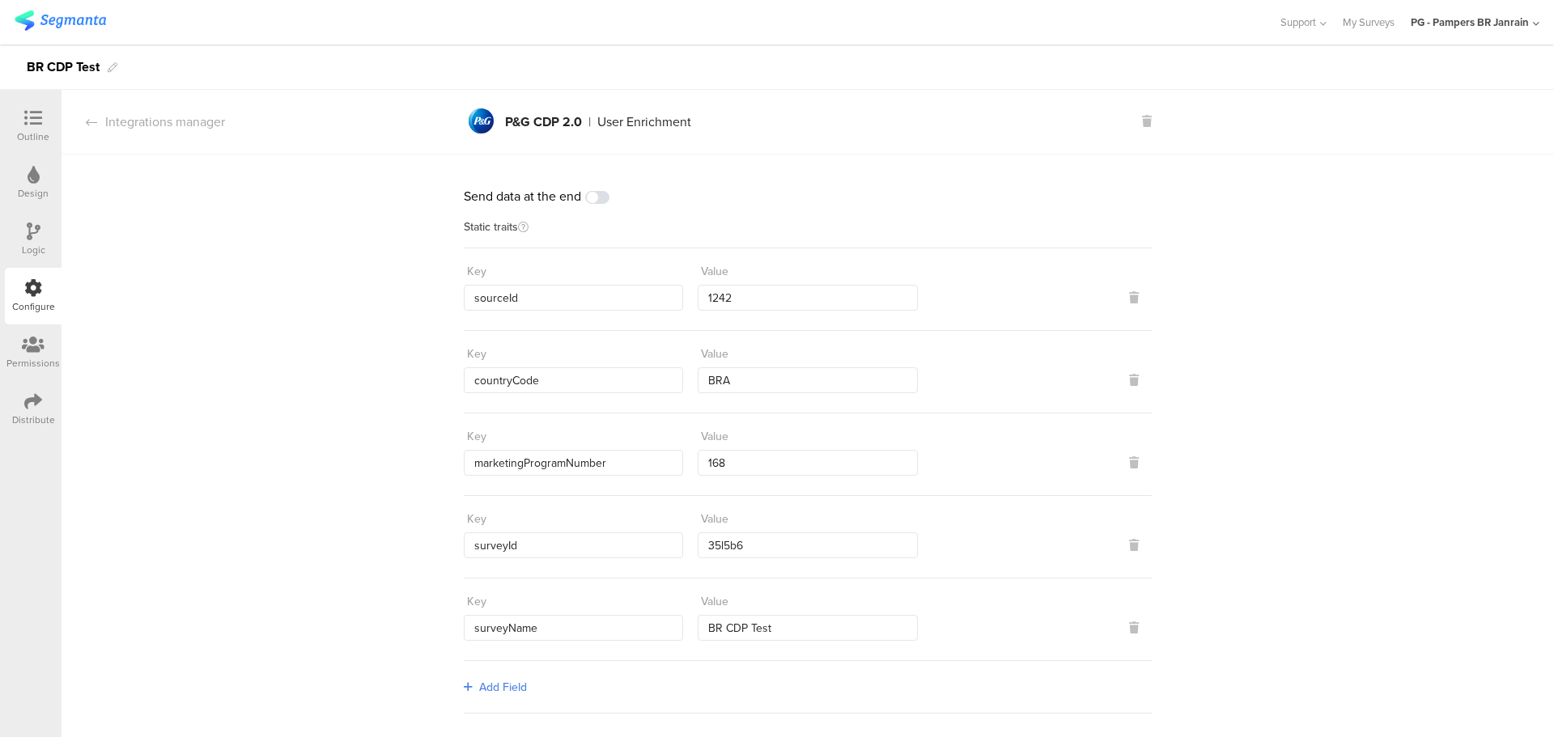
click at [26, 181] on div "Design" at bounding box center [33, 183] width 57 height 57
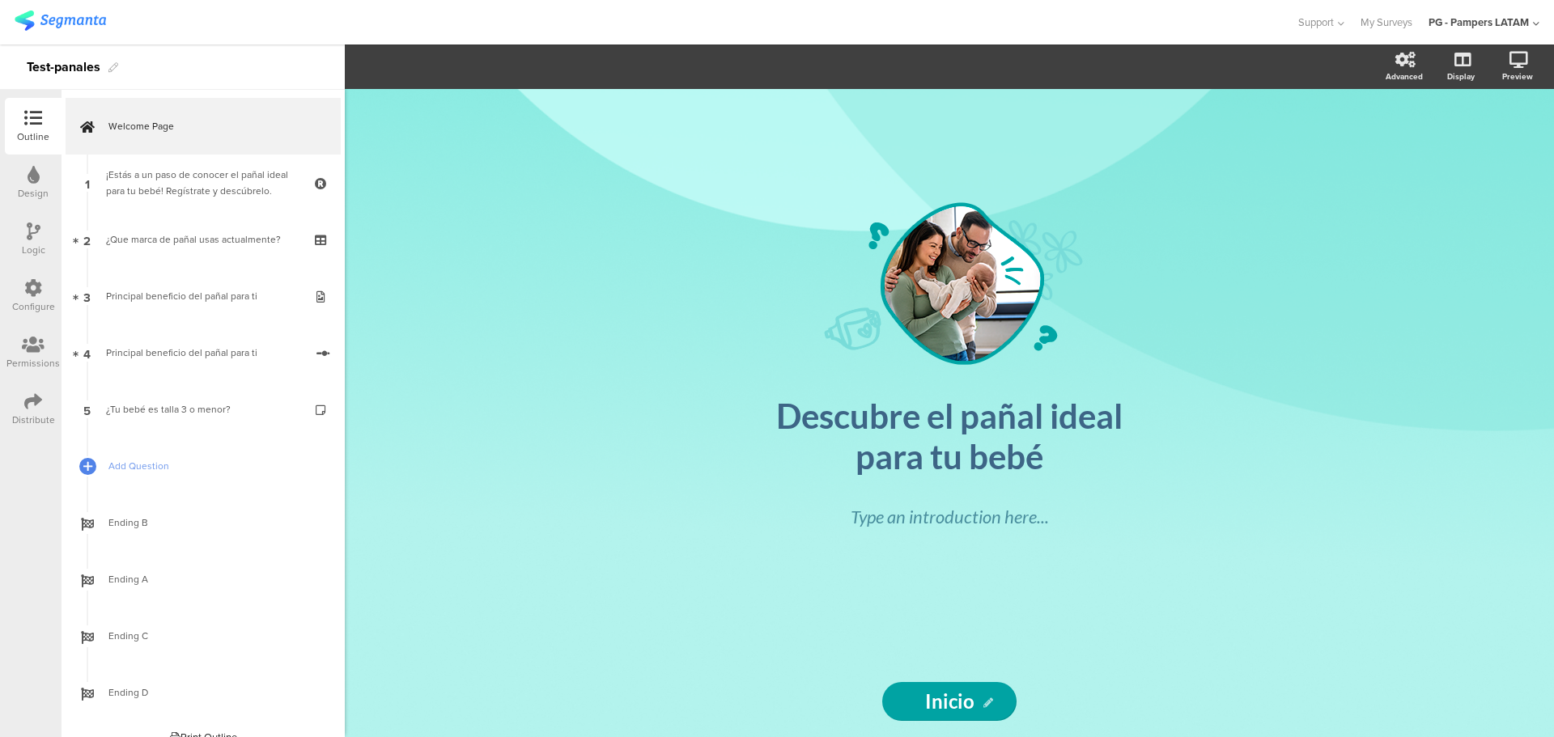
click at [22, 299] on div "Configure" at bounding box center [33, 306] width 43 height 15
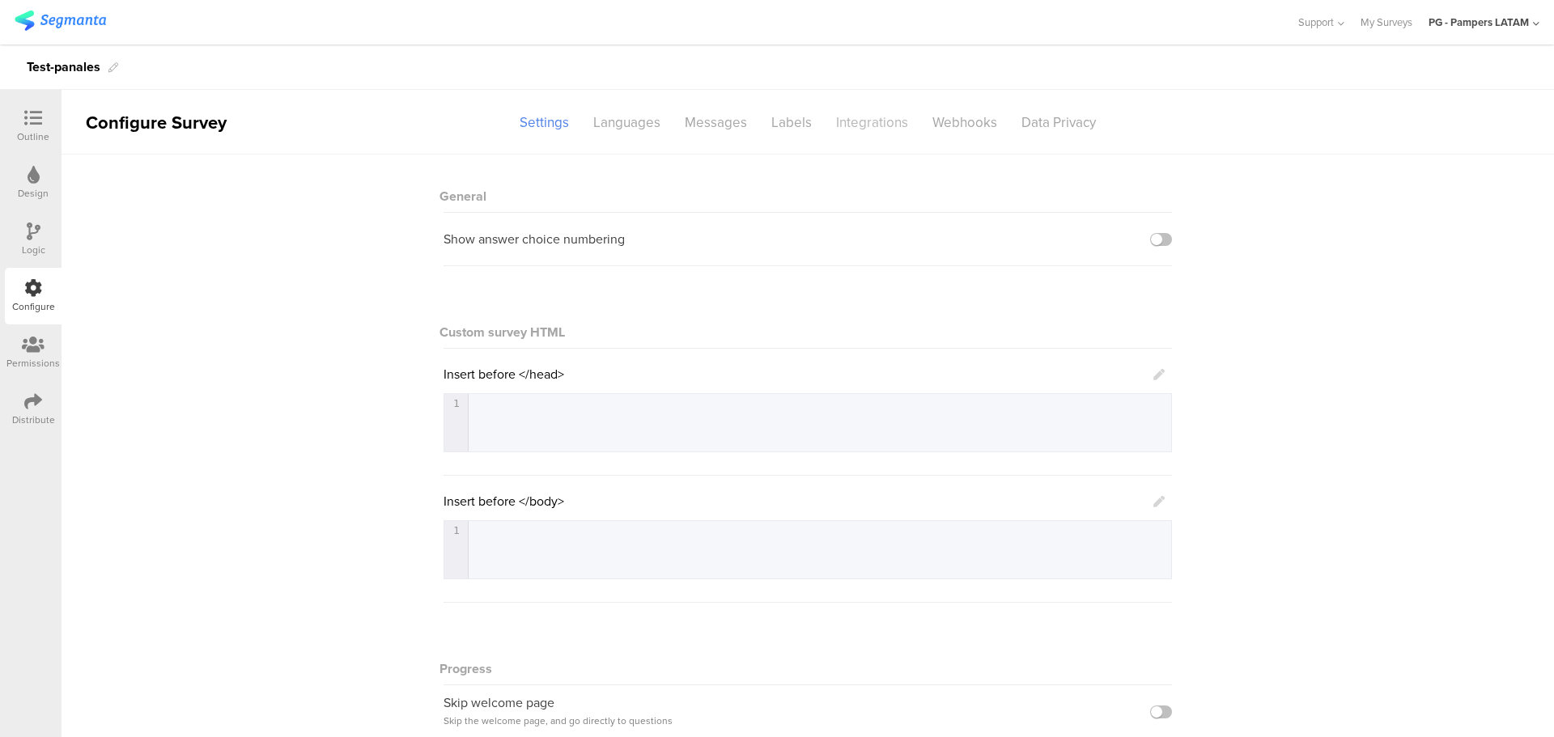
click at [881, 126] on div "Integrations" at bounding box center [872, 122] width 96 height 28
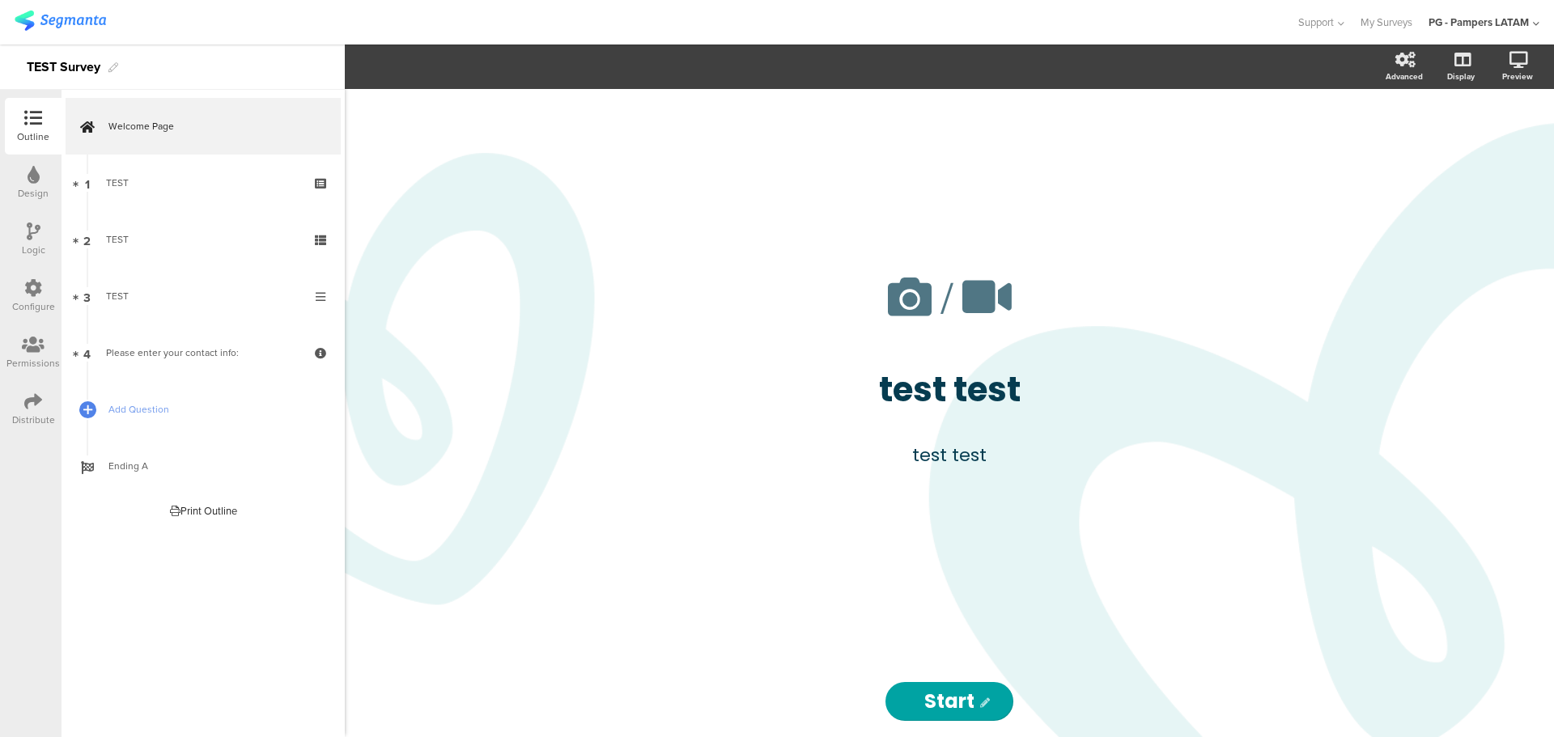
click at [26, 295] on icon at bounding box center [33, 288] width 18 height 18
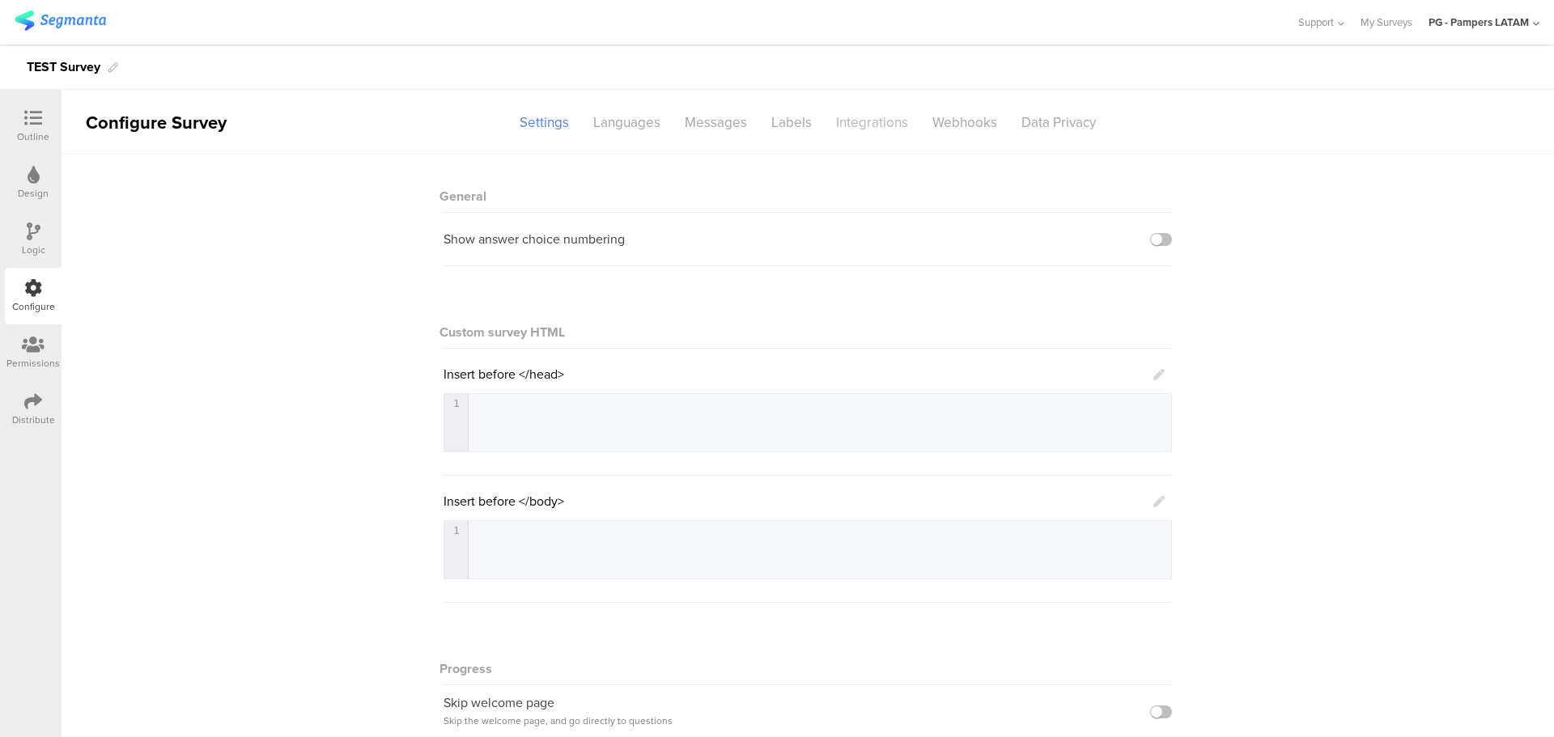
click at [869, 130] on div "Integrations" at bounding box center [872, 122] width 96 height 28
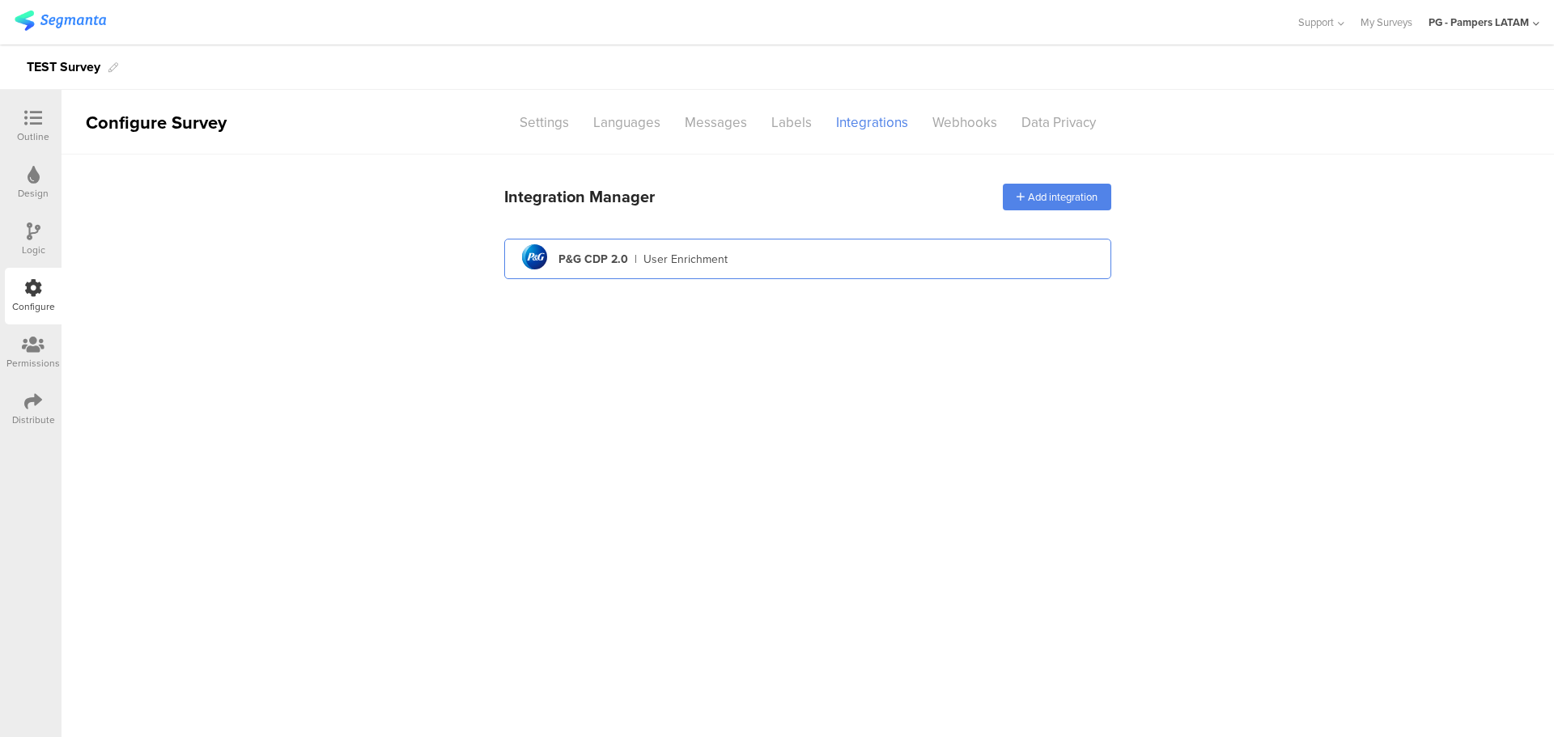
click at [741, 261] on div "pg logo P&G CDP 2.0 | User Enrichment" at bounding box center [807, 260] width 581 height 40
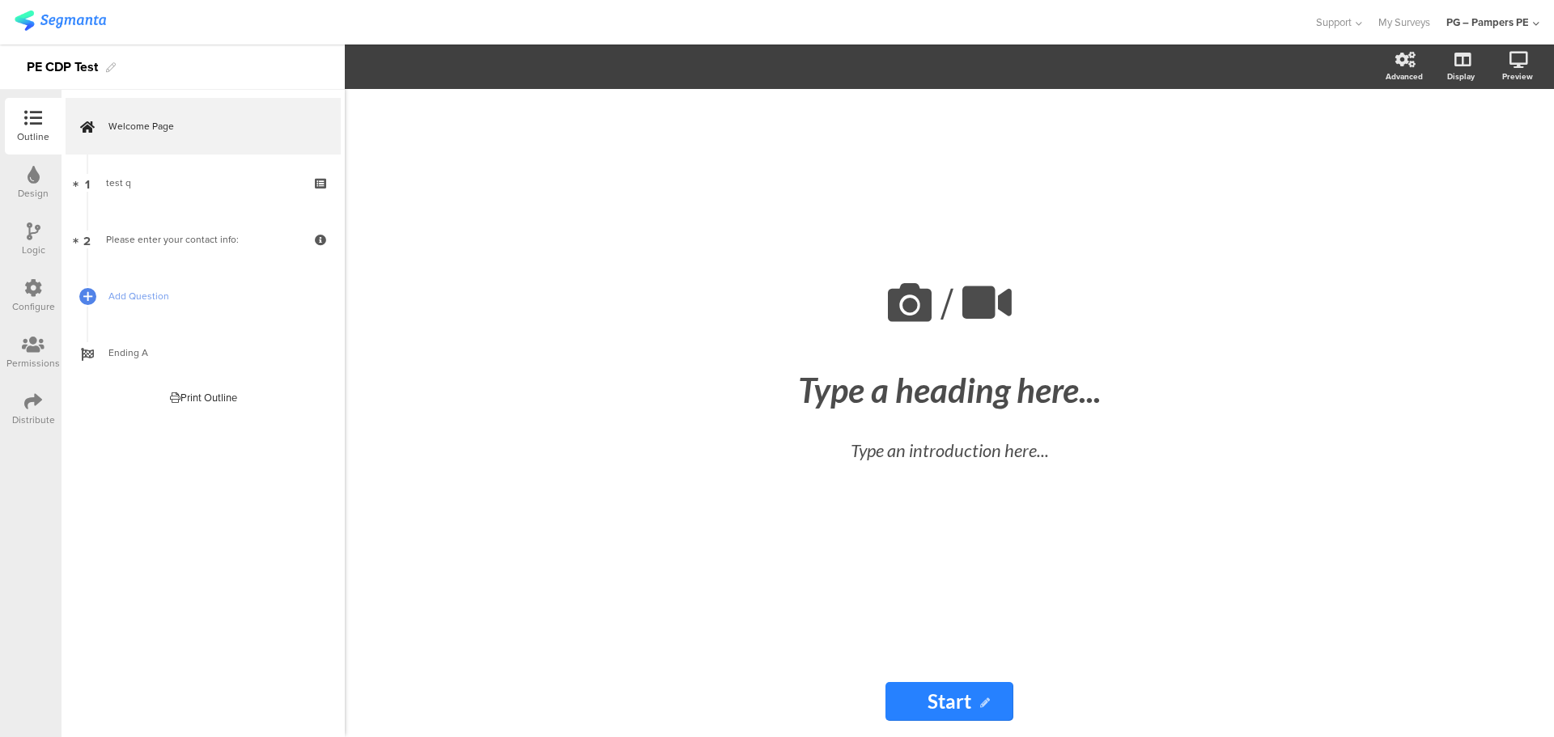
click at [24, 297] on div at bounding box center [33, 289] width 18 height 20
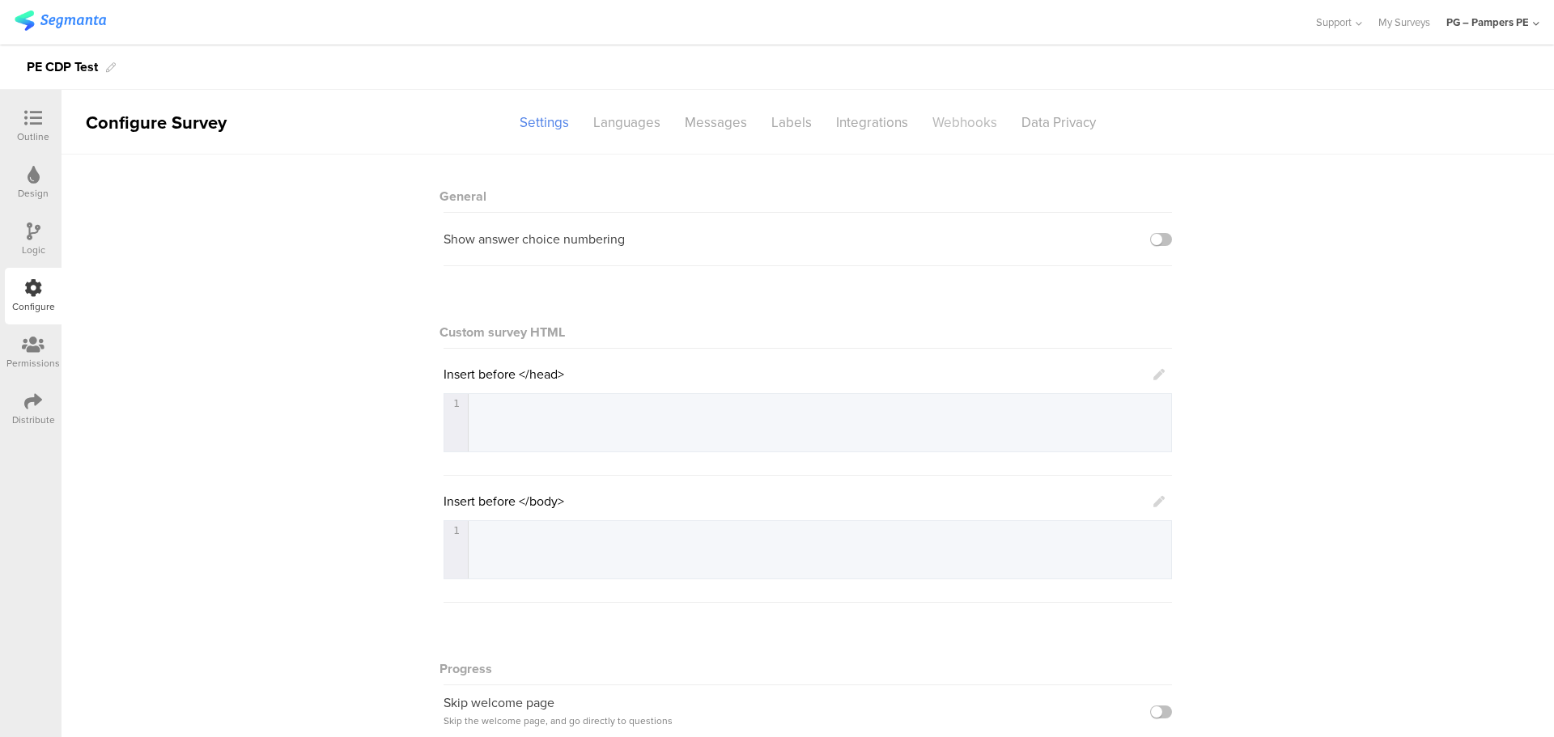
click at [960, 117] on div "Webhooks" at bounding box center [964, 122] width 89 height 28
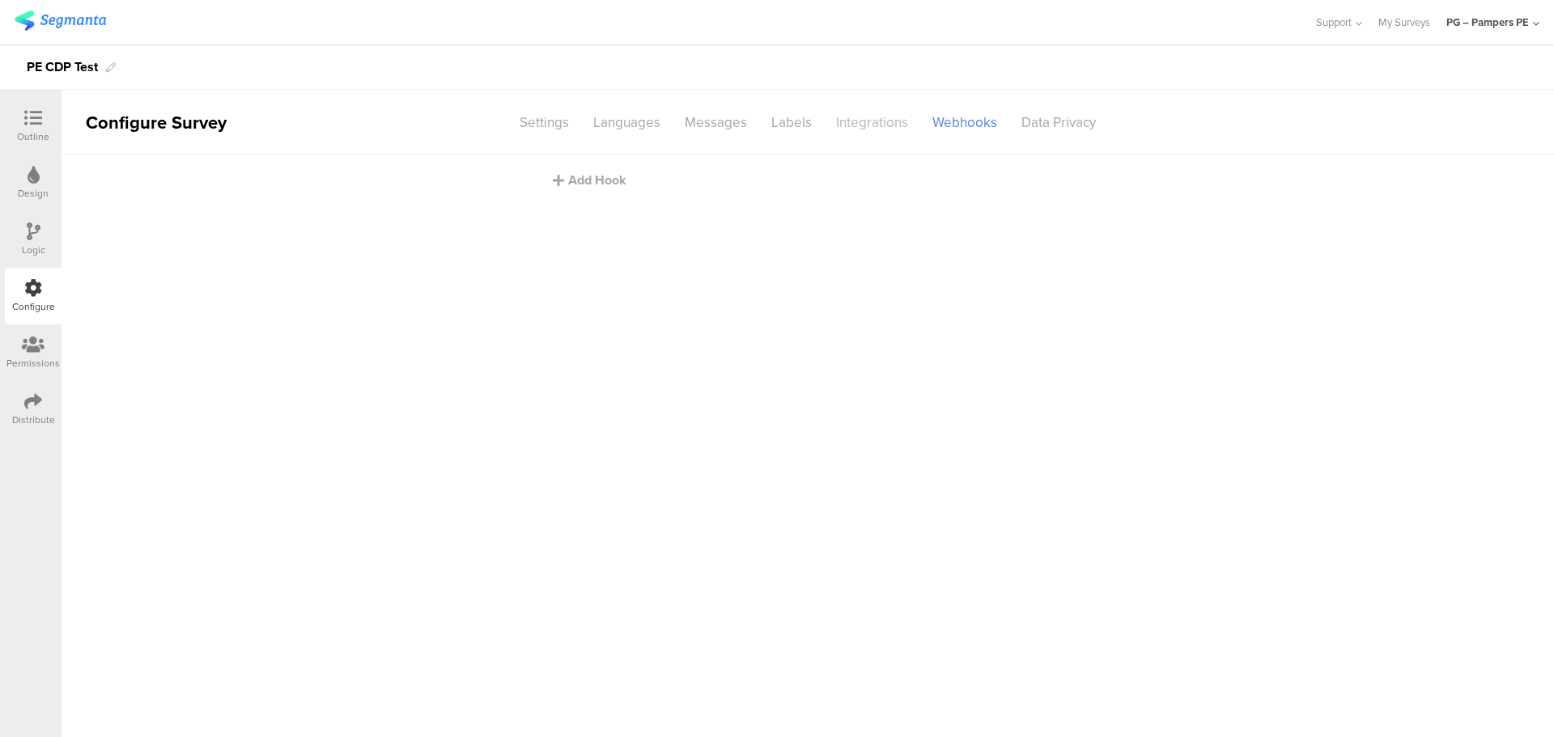
click at [906, 113] on div "Integrations" at bounding box center [872, 122] width 96 height 28
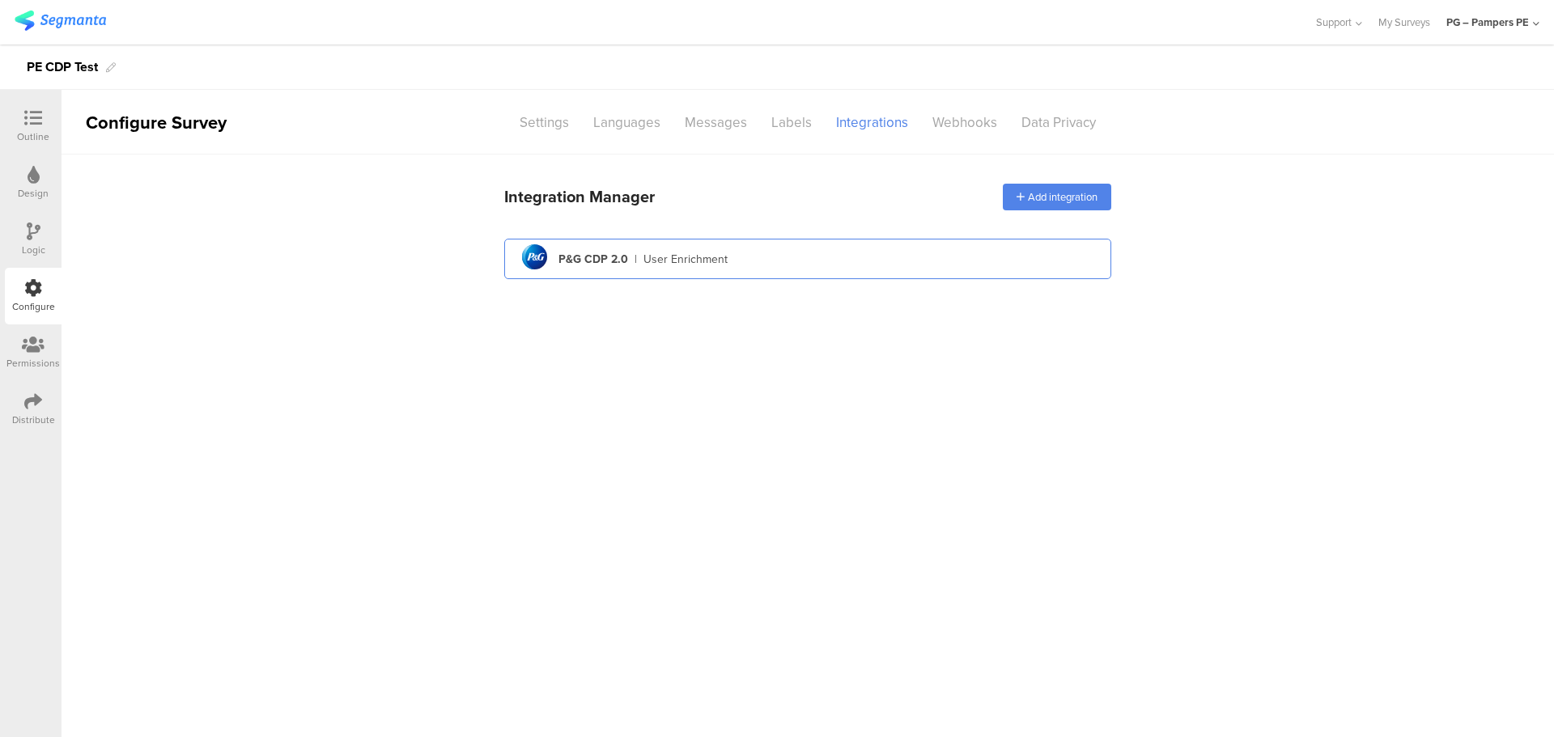
click at [739, 274] on div "pg logo P&G CDP 2.0 | User Enrichment" at bounding box center [807, 260] width 581 height 40
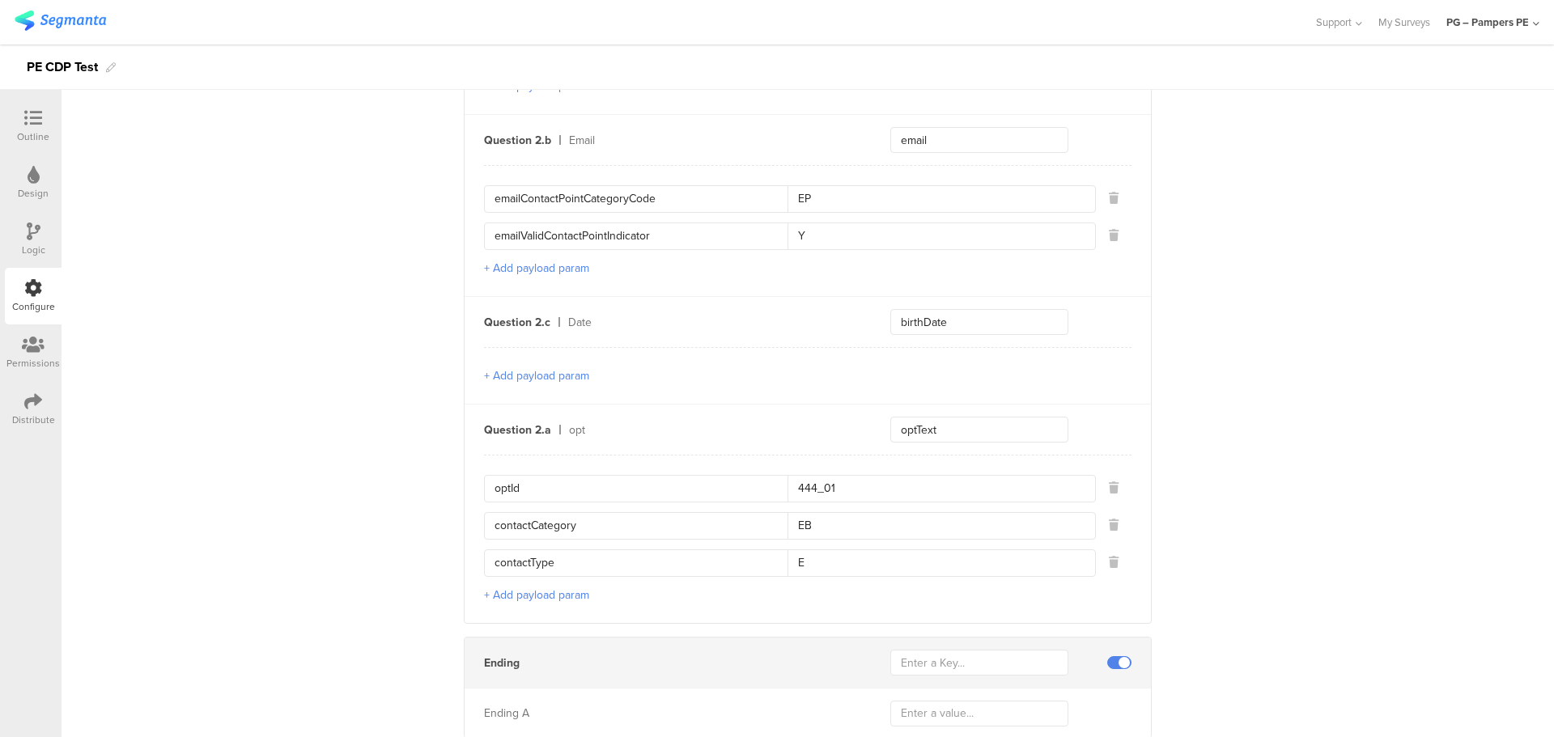
scroll to position [1026, 0]
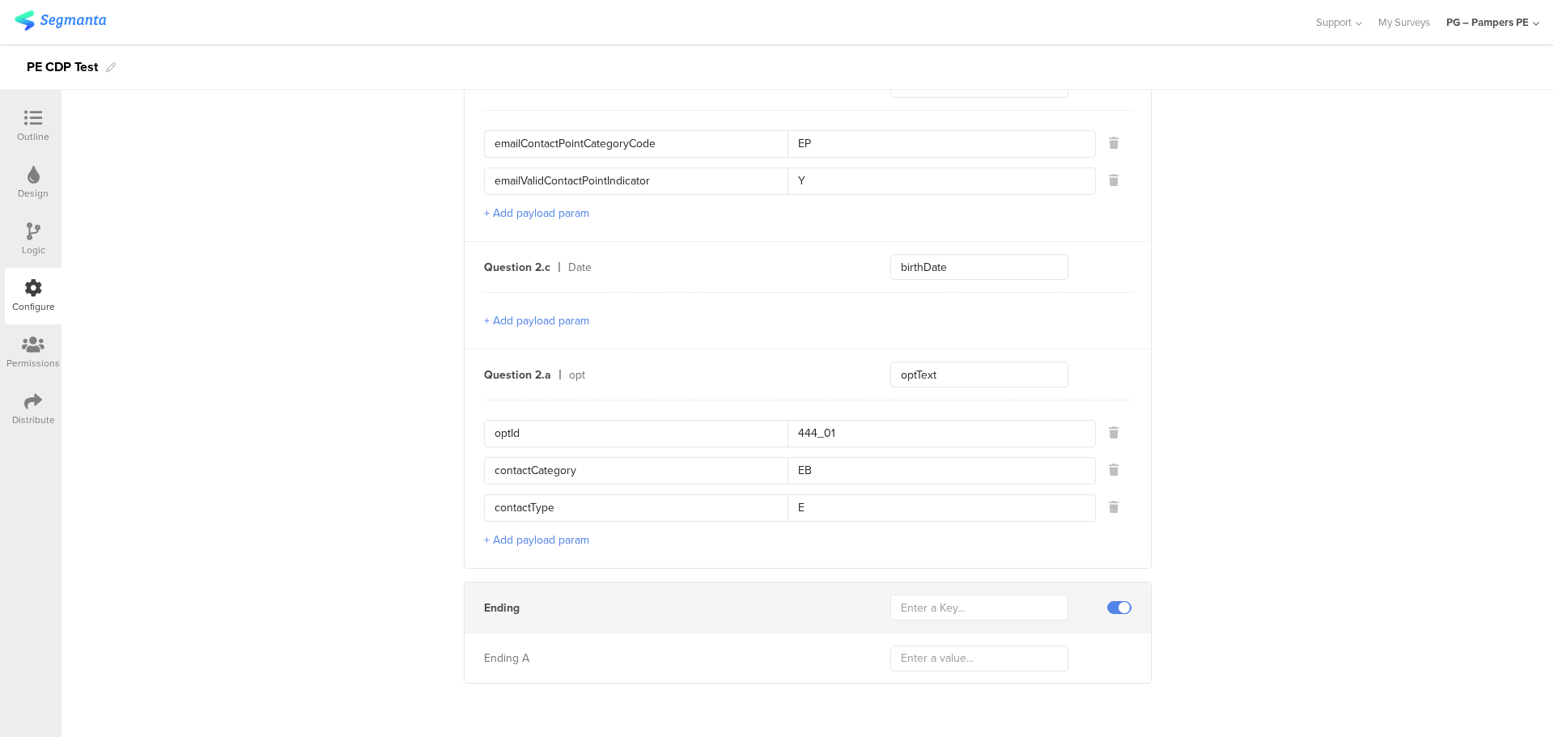
click at [838, 471] on input "EB" at bounding box center [937, 471] width 298 height 26
type input "EP"
click at [887, 439] on input "444_01" at bounding box center [937, 434] width 298 height 26
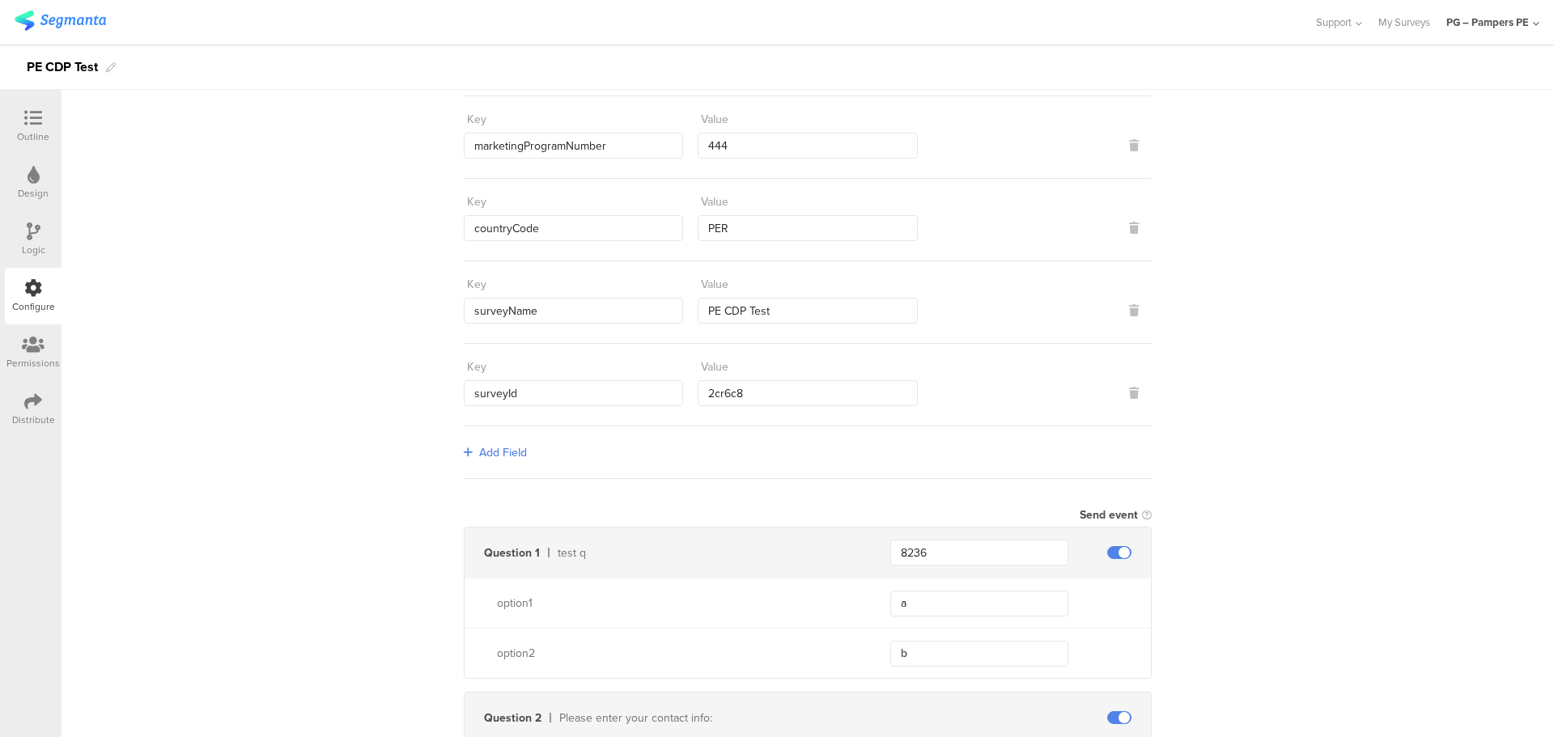
scroll to position [0, 0]
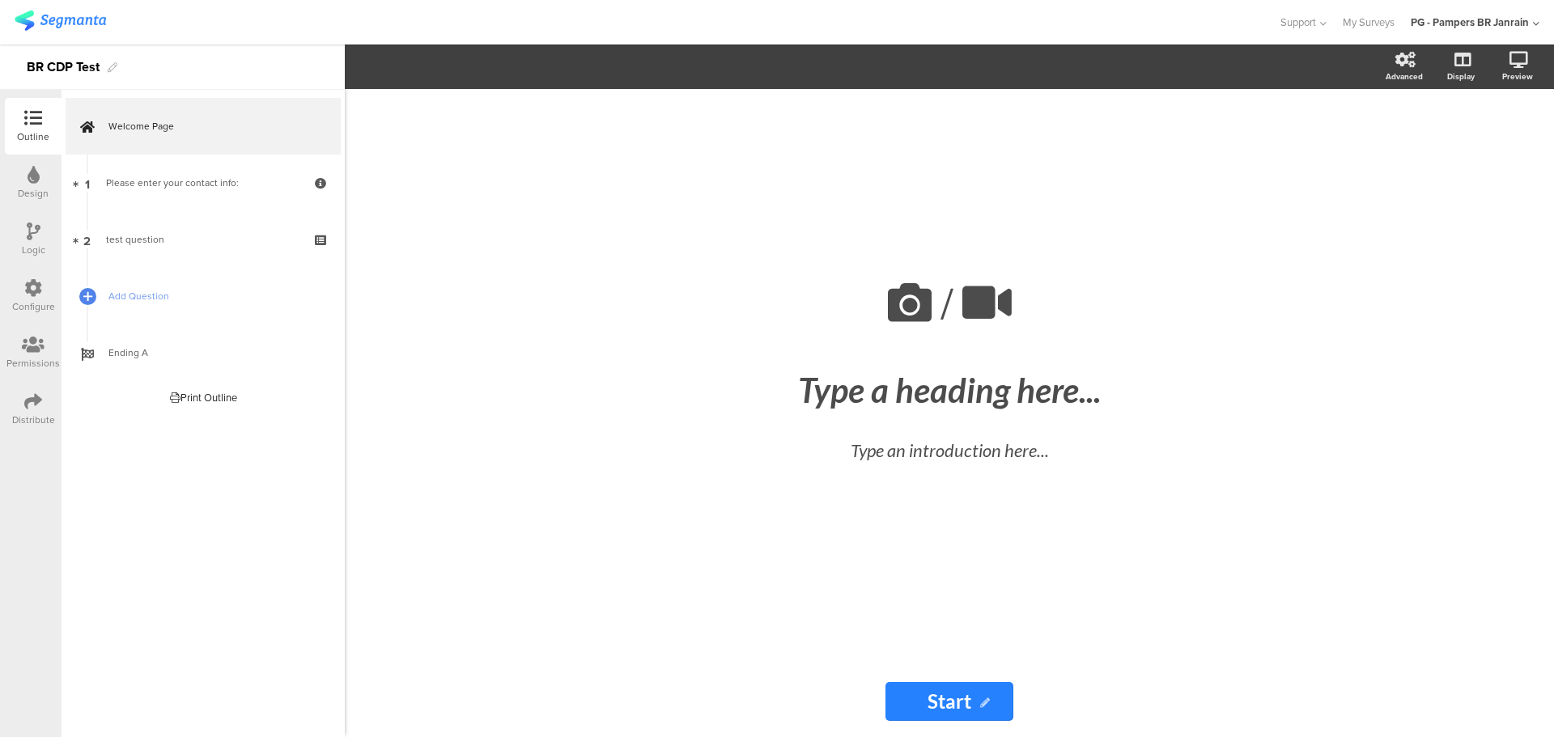
click at [30, 296] on icon at bounding box center [33, 288] width 18 height 18
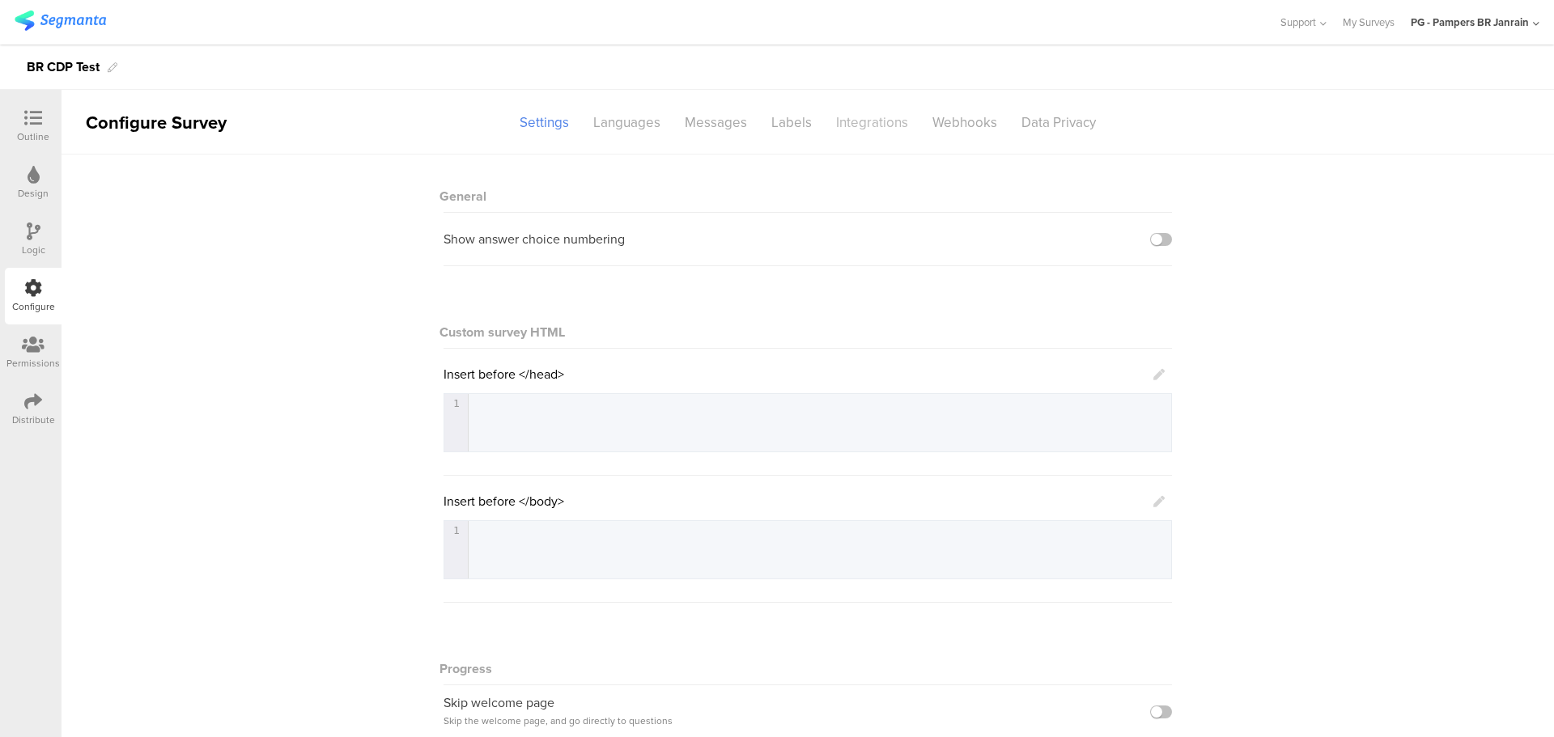
click at [873, 127] on div "Integrations" at bounding box center [872, 122] width 96 height 28
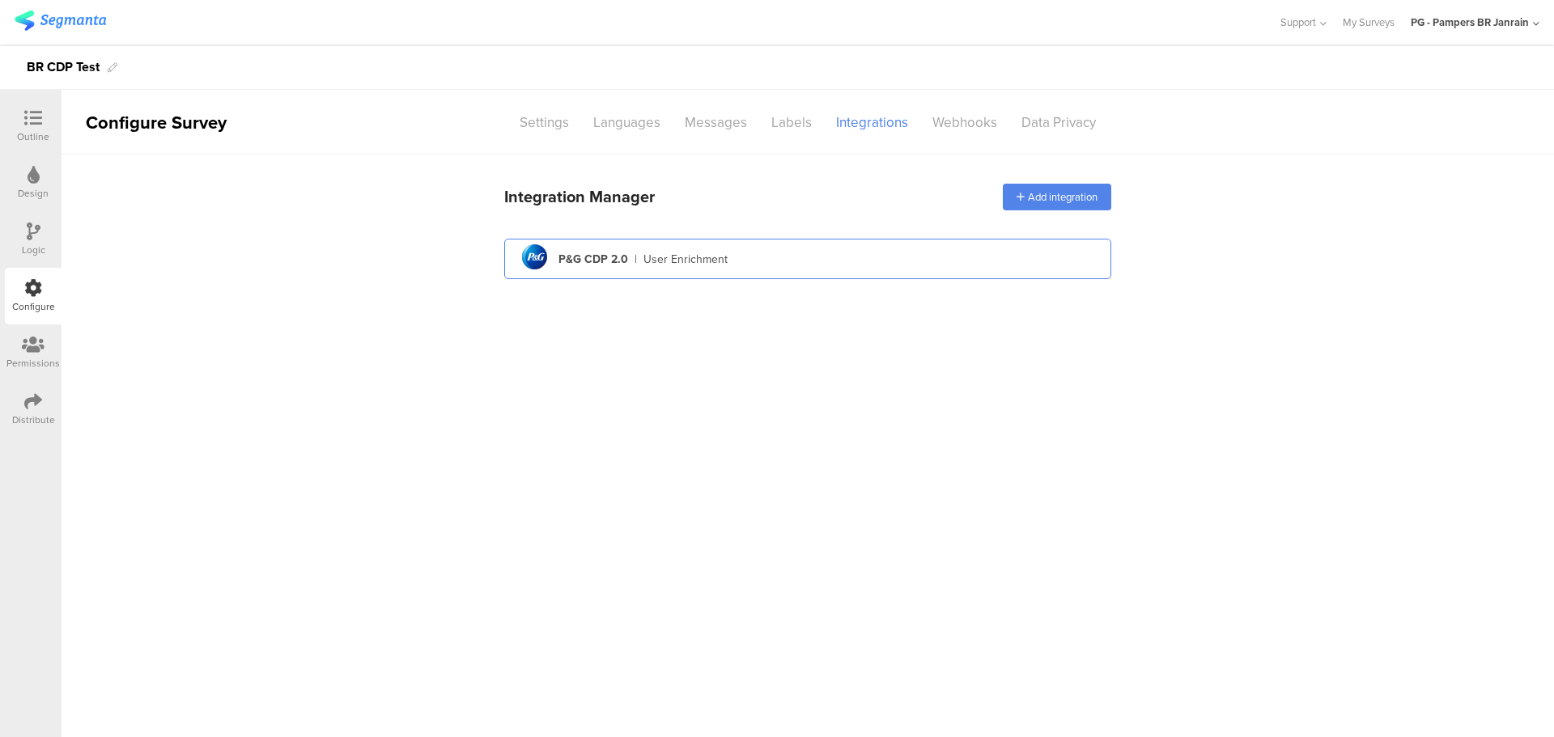
click at [695, 265] on div "User Enrichment" at bounding box center [685, 259] width 84 height 17
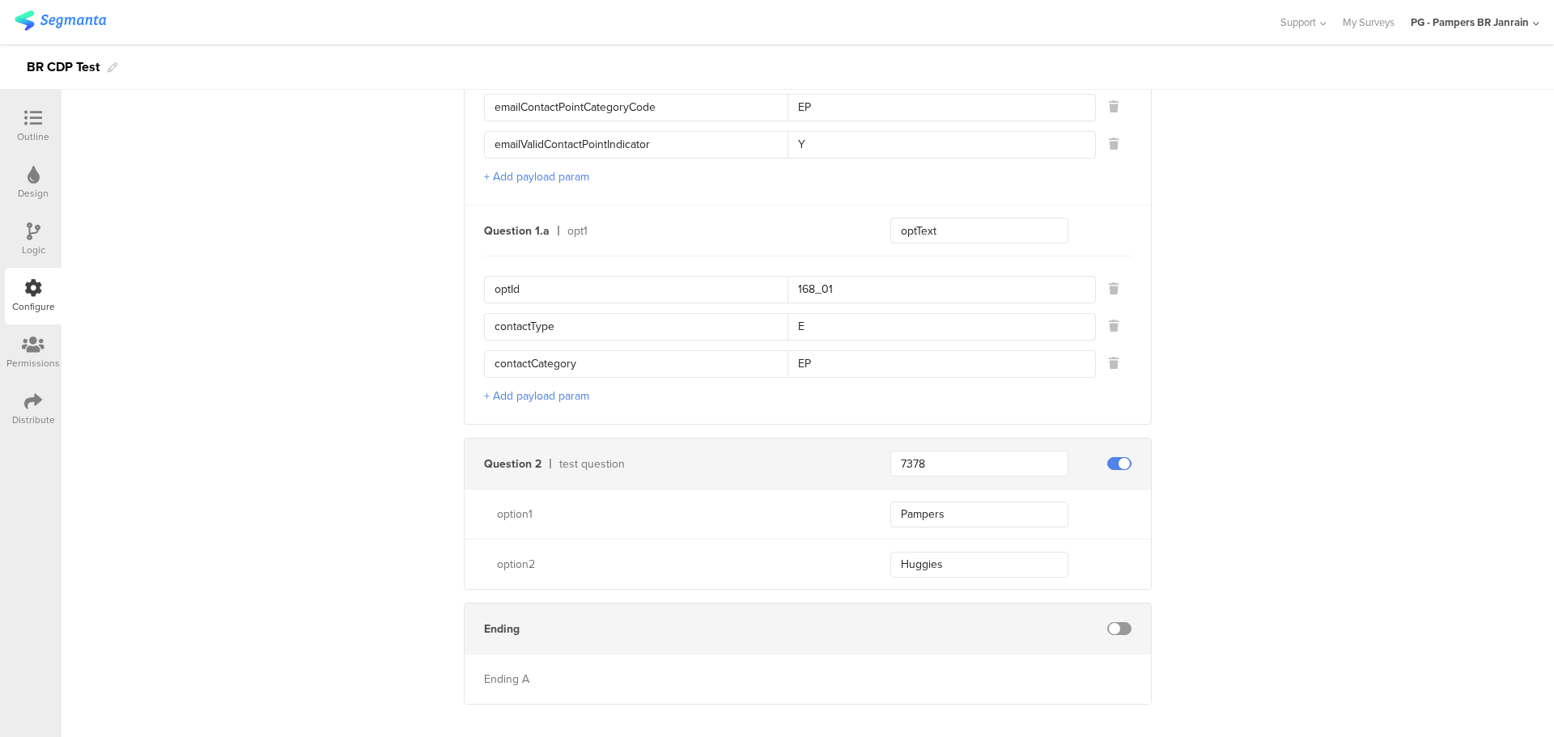
scroll to position [919, 0]
